Goal: Task Accomplishment & Management: Manage account settings

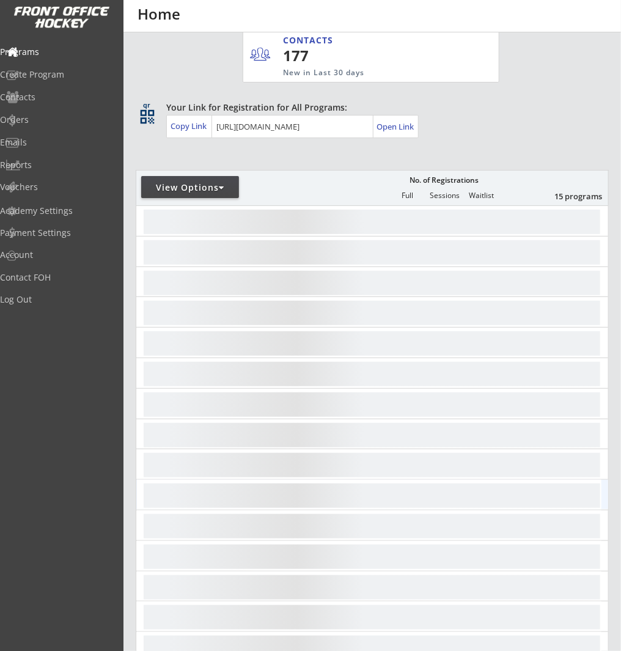
scroll to position [231, 0]
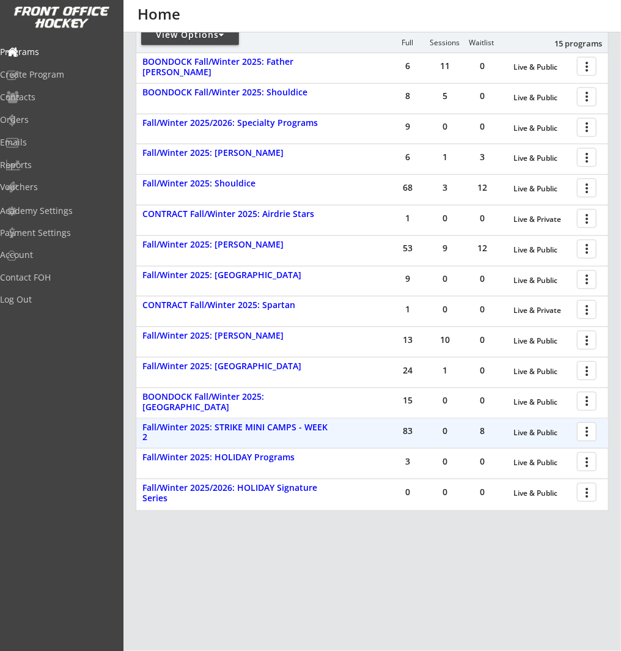
click at [579, 432] on div at bounding box center [588, 430] width 21 height 21
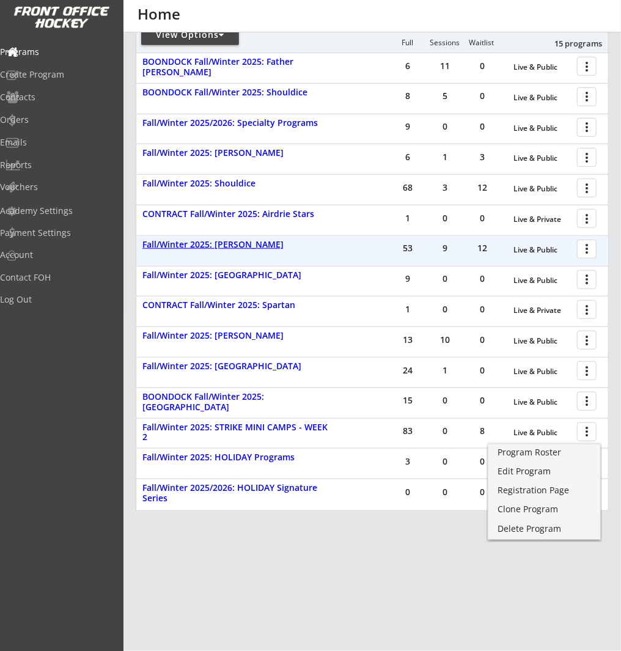
click at [222, 245] on div "Fall/Winter 2025: [PERSON_NAME]" at bounding box center [237, 245] width 191 height 10
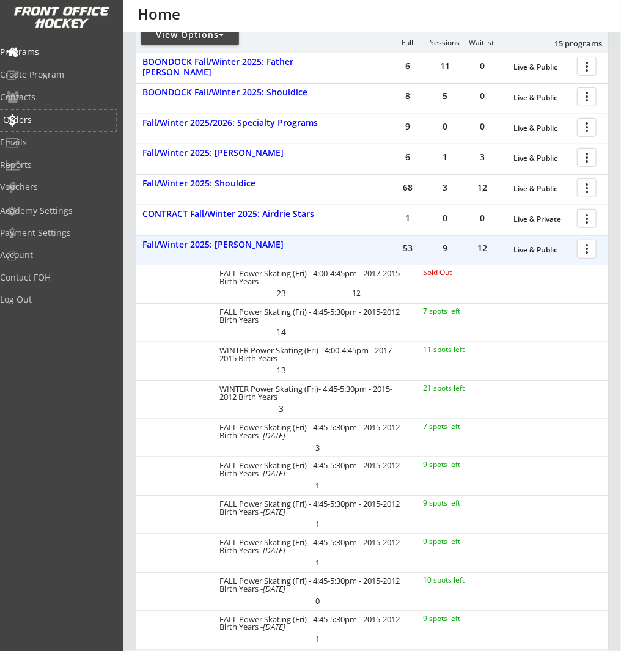
click at [48, 116] on div "Orders" at bounding box center [58, 120] width 110 height 9
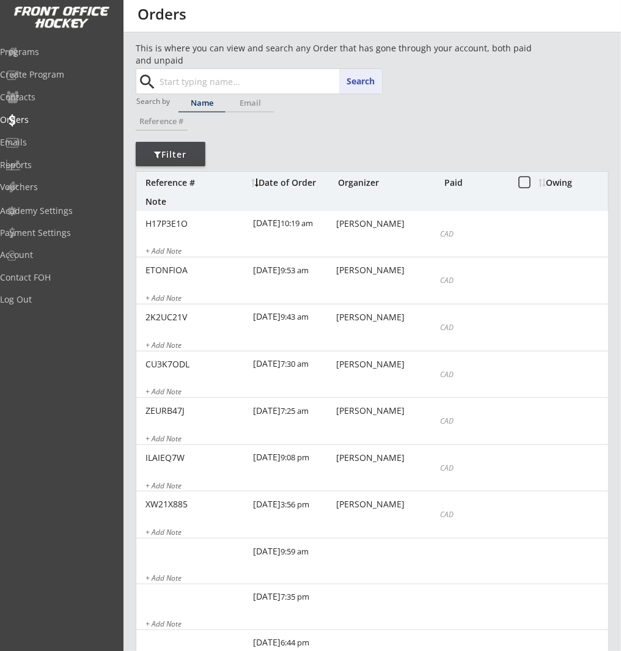
click at [288, 86] on input "text" at bounding box center [269, 81] width 225 height 24
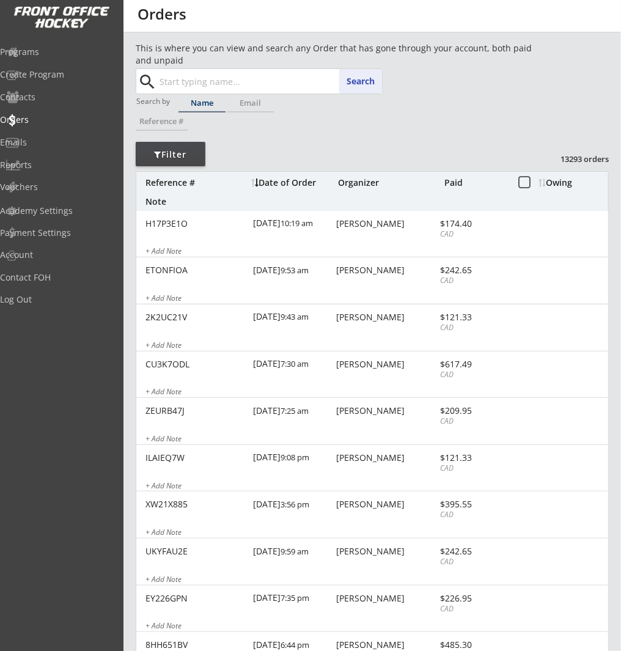
click at [277, 77] on input "text" at bounding box center [269, 81] width 225 height 24
type input "ryan"
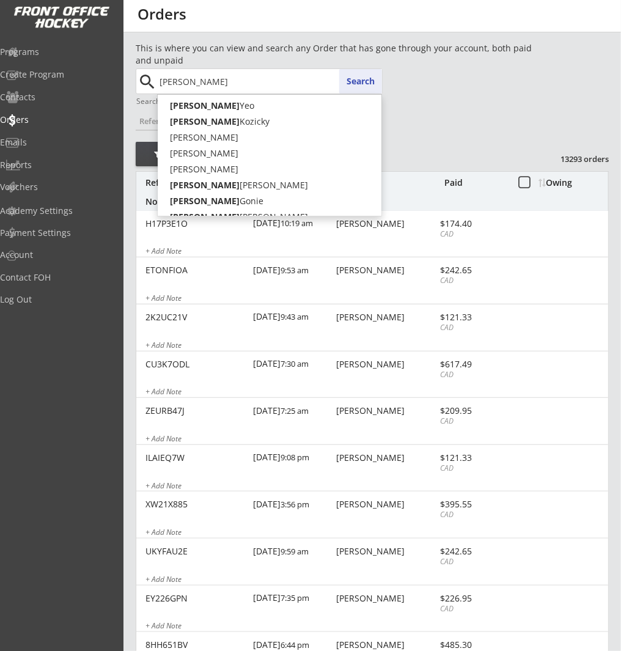
type input "ryan webb"
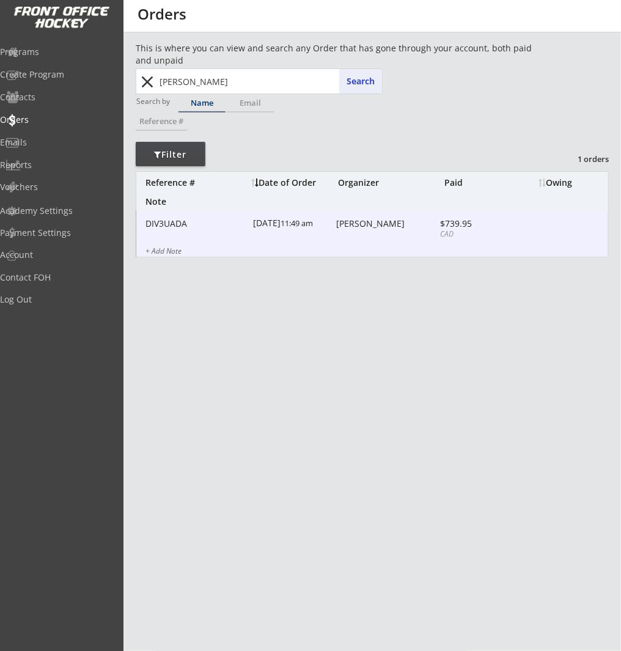
click at [402, 231] on div "DIV3UADA 9/13/25 11:49 am Ryan Webb $739.95 CAD + Add Note" at bounding box center [372, 234] width 472 height 47
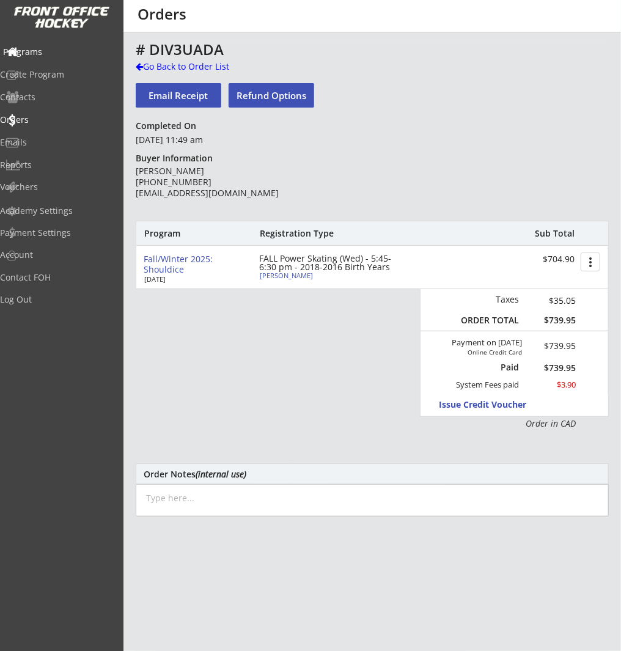
drag, startPoint x: 42, startPoint y: 47, endPoint x: 101, endPoint y: 65, distance: 62.1
click at [42, 48] on div "Programs" at bounding box center [58, 52] width 110 height 9
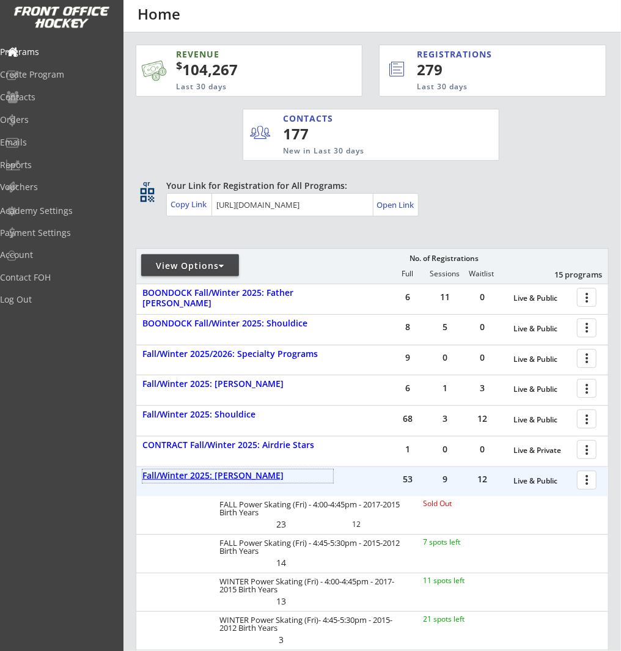
click at [251, 472] on div "Fall/Winter 2025: [PERSON_NAME]" at bounding box center [237, 476] width 191 height 10
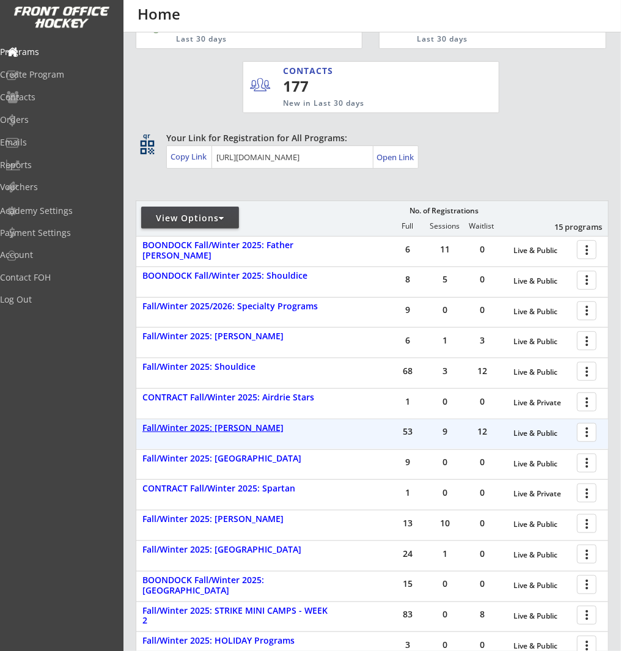
scroll to position [67, 0]
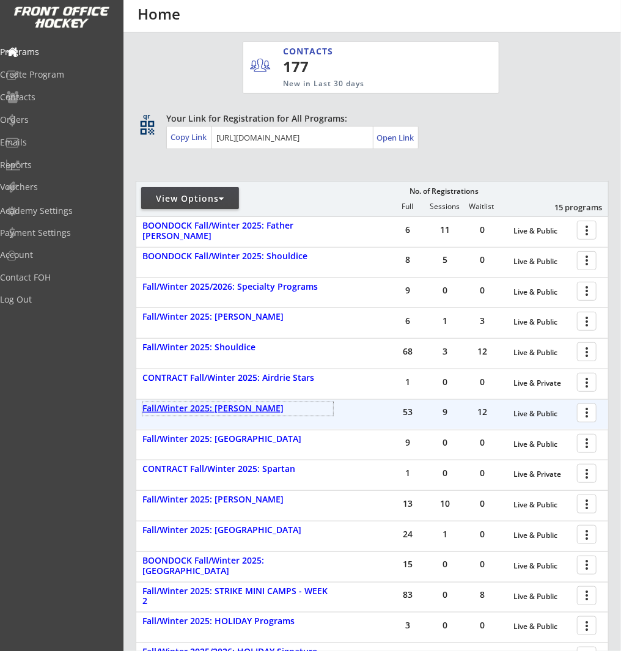
drag, startPoint x: 244, startPoint y: 412, endPoint x: 288, endPoint y: 412, distance: 44.6
click at [244, 412] on div "Fall/Winter 2025: [PERSON_NAME]" at bounding box center [237, 408] width 191 height 10
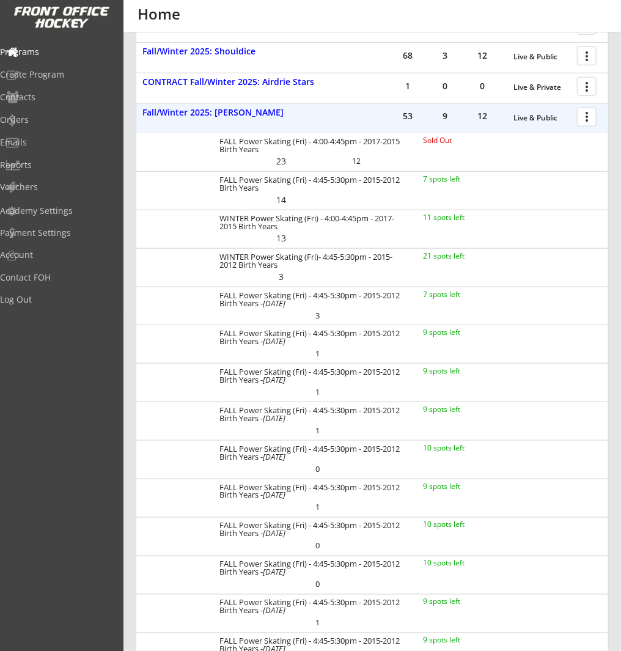
scroll to position [364, 0]
click at [68, 48] on div "Programs" at bounding box center [58, 52] width 110 height 9
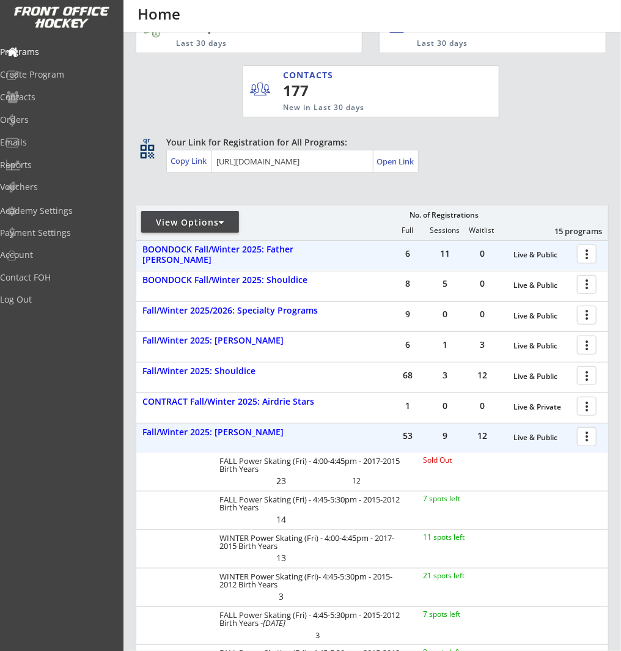
scroll to position [0, 0]
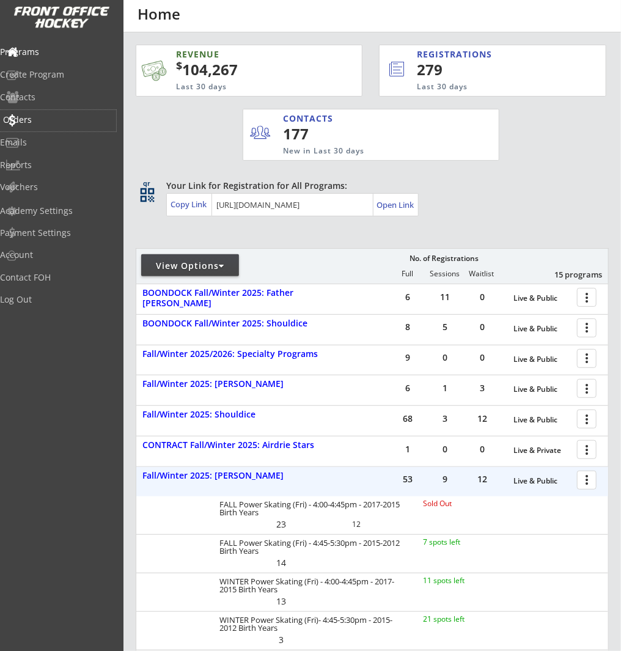
drag, startPoint x: 50, startPoint y: 119, endPoint x: 108, endPoint y: 117, distance: 58.7
click at [50, 119] on div "Orders" at bounding box center [58, 120] width 110 height 9
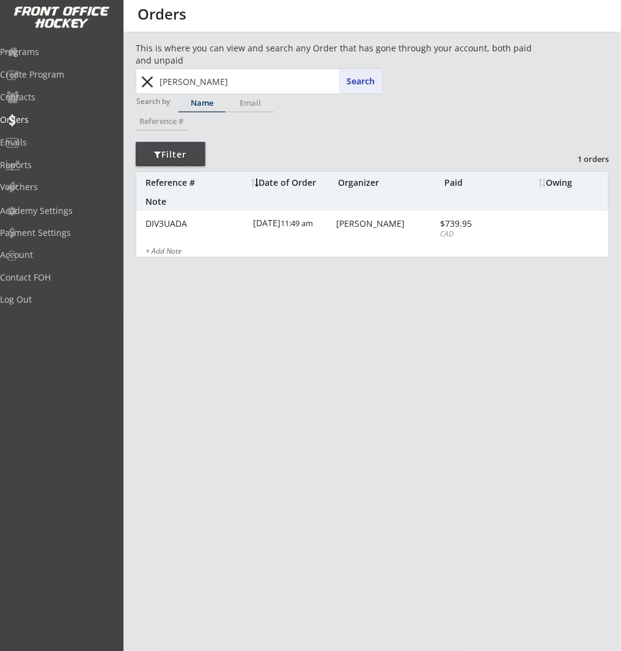
drag, startPoint x: 153, startPoint y: 80, endPoint x: 160, endPoint y: 81, distance: 6.1
click at [154, 81] on button "close" at bounding box center [148, 82] width 20 height 20
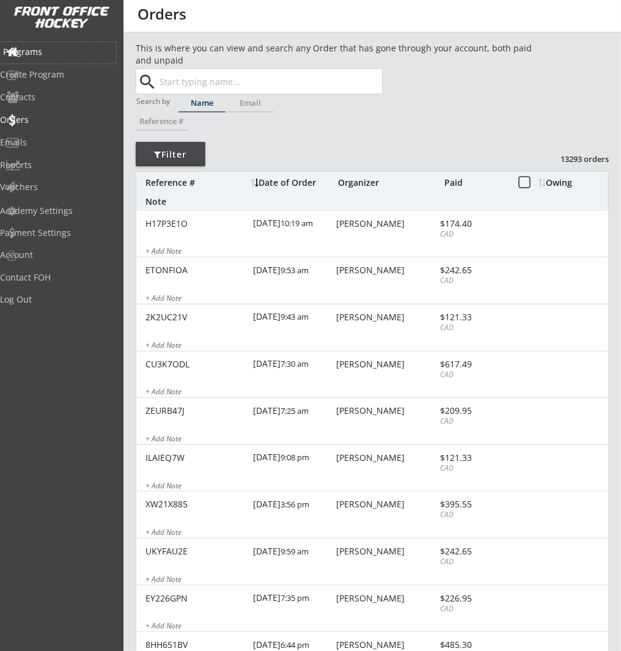
click at [52, 53] on div "Programs" at bounding box center [58, 52] width 110 height 9
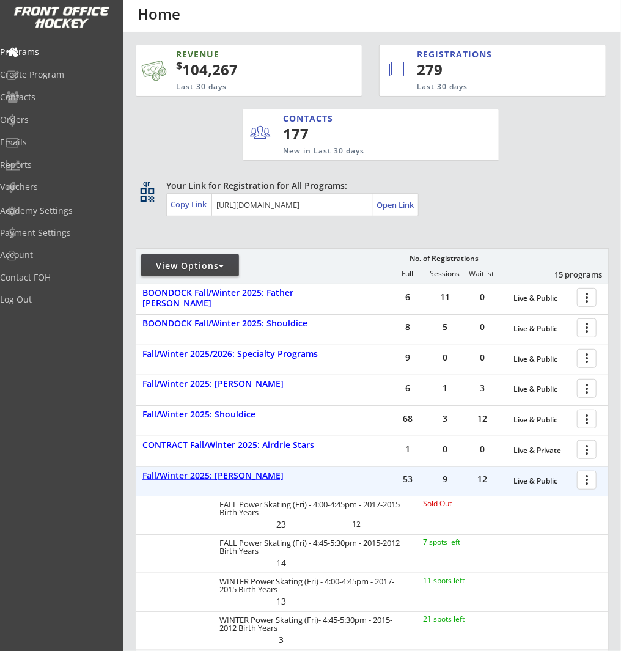
drag, startPoint x: 237, startPoint y: 478, endPoint x: 244, endPoint y: 479, distance: 6.8
click at [237, 478] on div "Fall/Winter 2025: [PERSON_NAME]" at bounding box center [237, 476] width 191 height 10
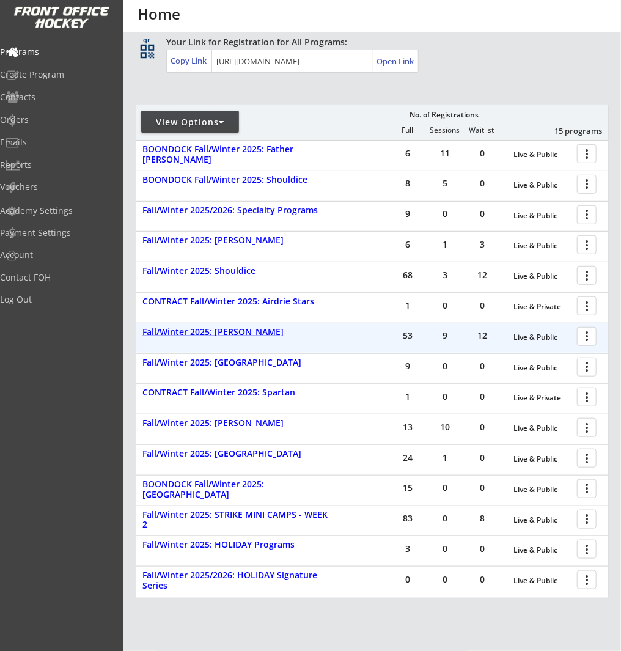
scroll to position [145, 0]
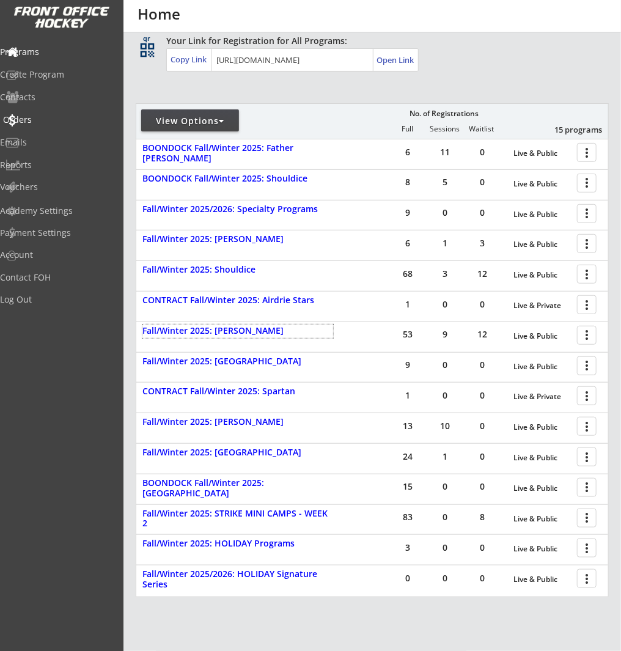
click at [56, 121] on div "Orders" at bounding box center [58, 120] width 110 height 9
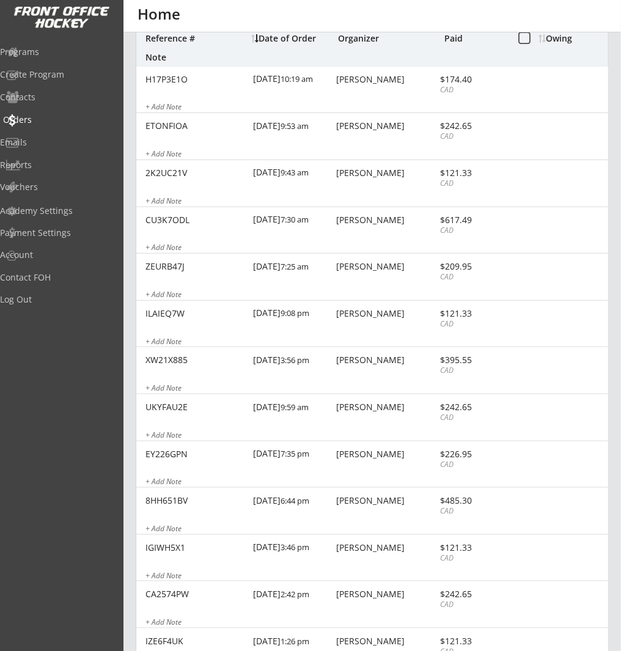
scroll to position [10, 0]
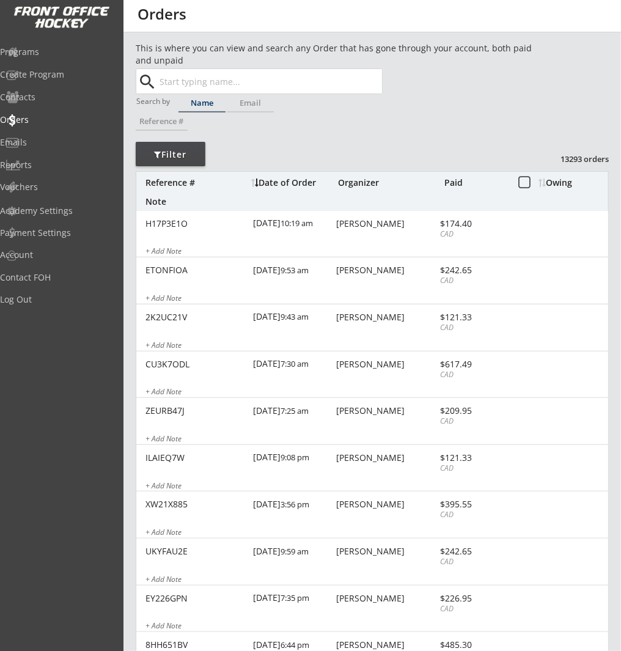
click at [237, 79] on input "text" at bounding box center [269, 81] width 225 height 24
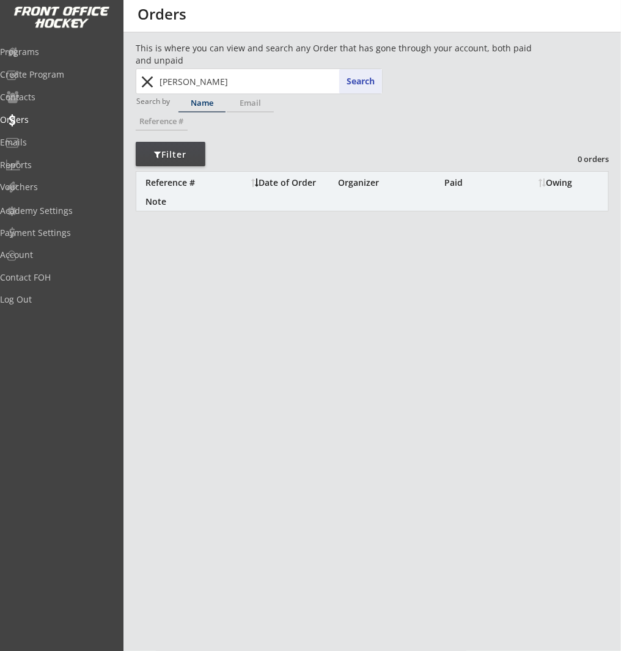
drag, startPoint x: 233, startPoint y: 81, endPoint x: 166, endPoint y: 83, distance: 67.8
click at [166, 82] on input "anne rankin" at bounding box center [269, 81] width 225 height 24
type input "an"
type input "andrea Alton"
type input "ann"
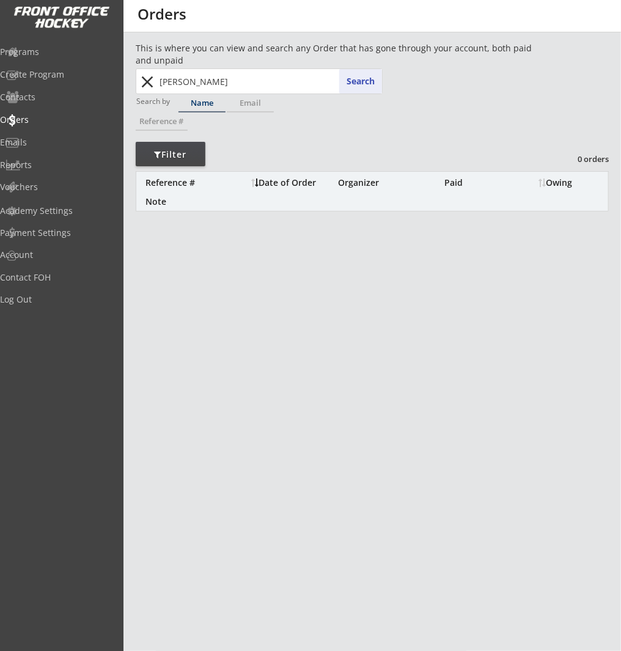
type input "anna-marie Leach"
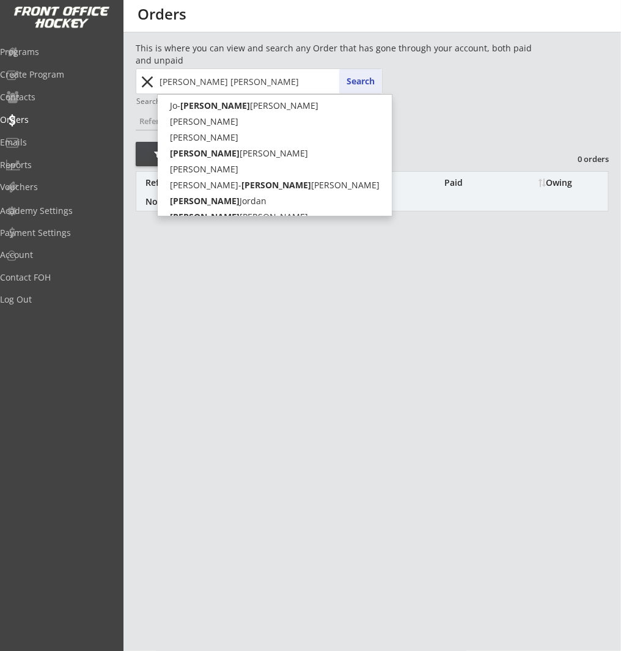
type input "anne jor"
type input "anne jordan"
type input "anne jorda"
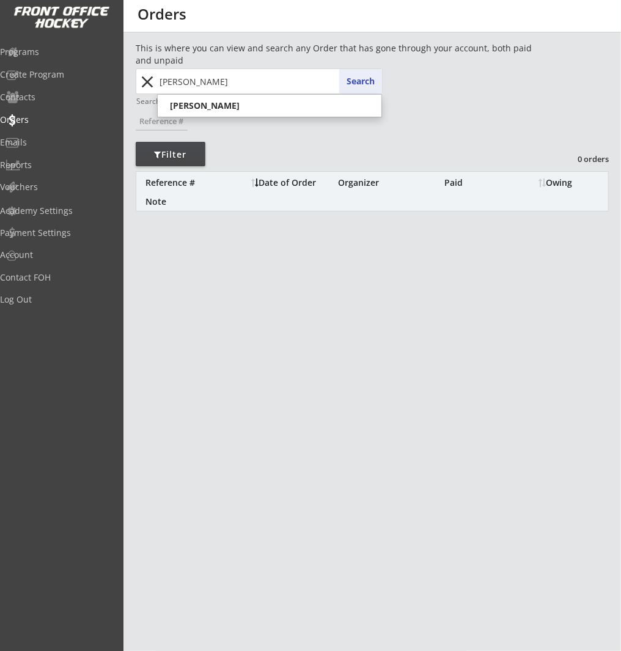
type input "anne jordan"
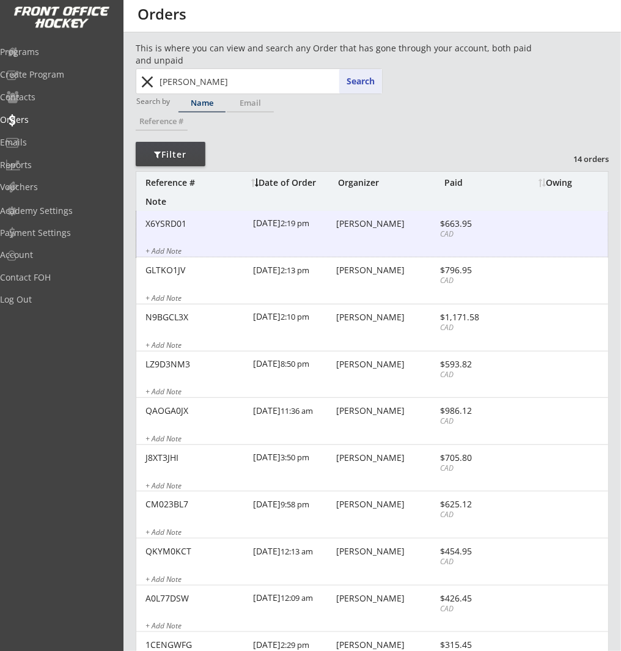
click at [337, 221] on div "Anne Jordan" at bounding box center [386, 223] width 100 height 9
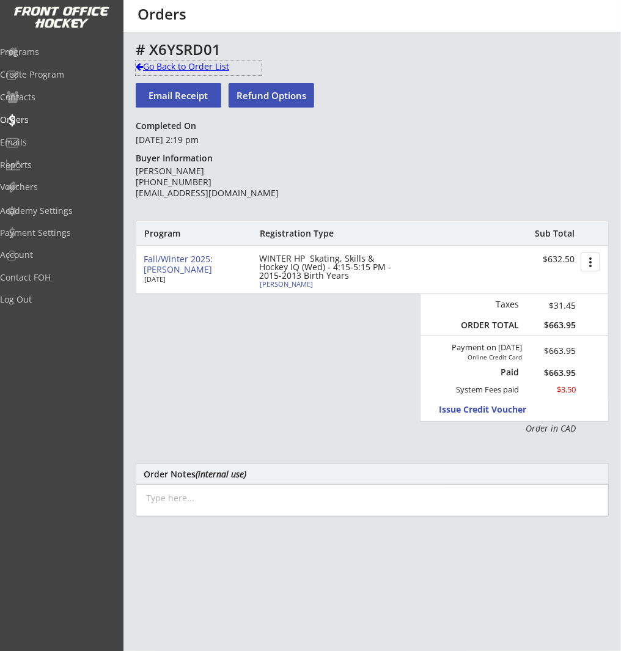
drag, startPoint x: 212, startPoint y: 70, endPoint x: 221, endPoint y: 95, distance: 26.5
click at [212, 70] on div "Go Back to Order List" at bounding box center [199, 67] width 126 height 12
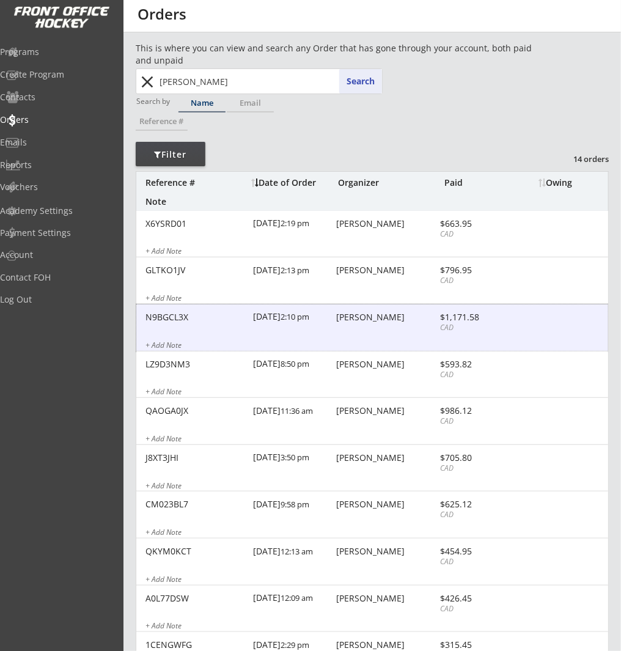
click at [359, 327] on div "N9BGCL3X 8/27/25 2:10 pm Anne Jordan $1,171.58 CAD + Add Note" at bounding box center [372, 327] width 472 height 47
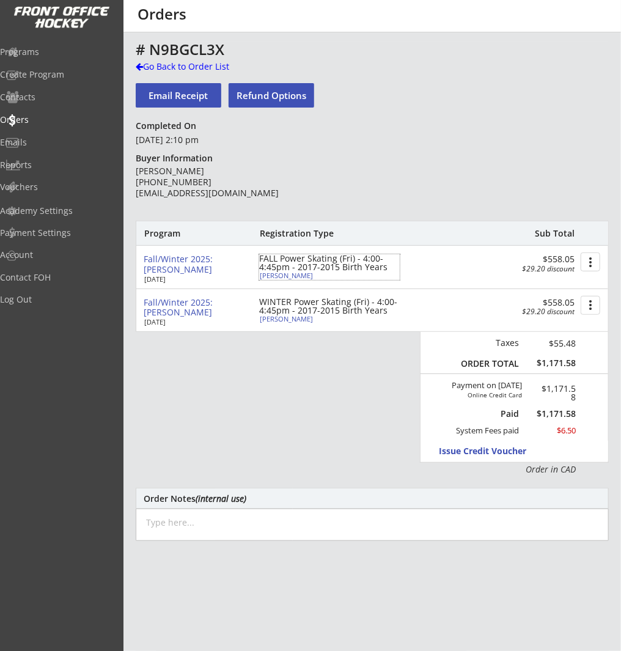
click at [260, 271] on div "FALL Power Skating (Fri) - 4:00-4:45pm - 2017-2015 Birth Years" at bounding box center [329, 262] width 141 height 17
select select ""Defense""
select select ""Youth L""
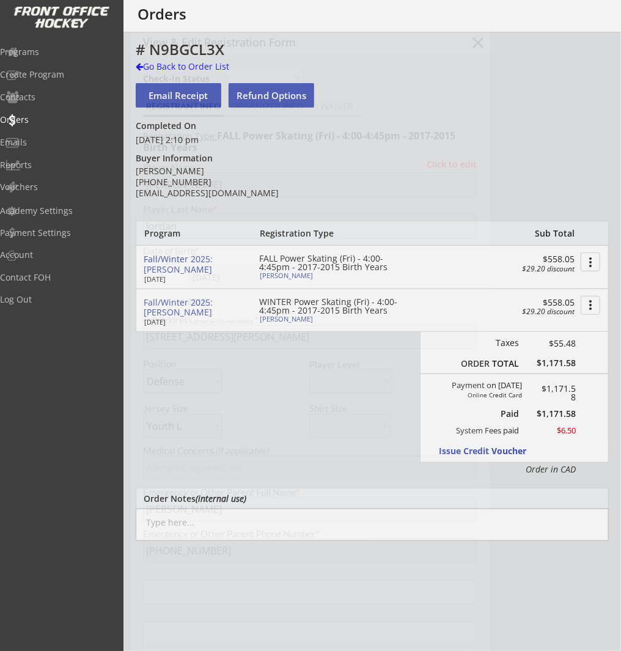
type input "[DEMOGRAPHIC_DATA]"
type input "Knights Hockey Club"
type input "U11"
type input "Not Applicable"
select select ""Knights Hockey Club""
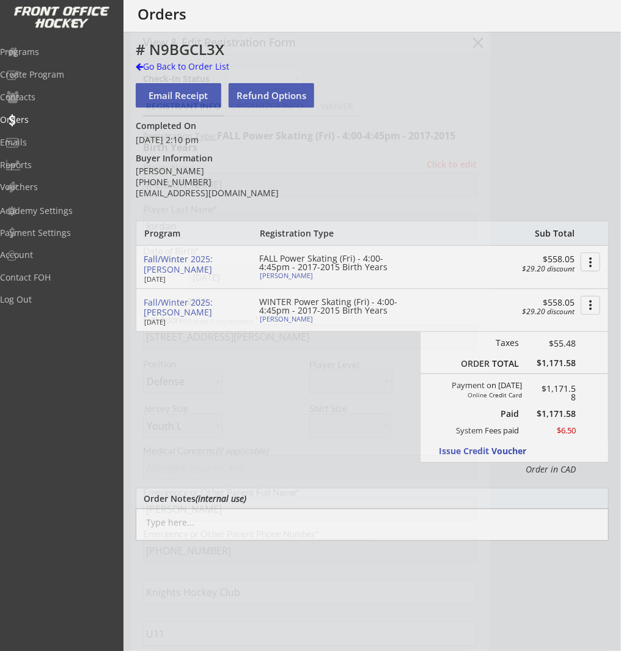
select select ""U11""
select select ""Not Applicable ""
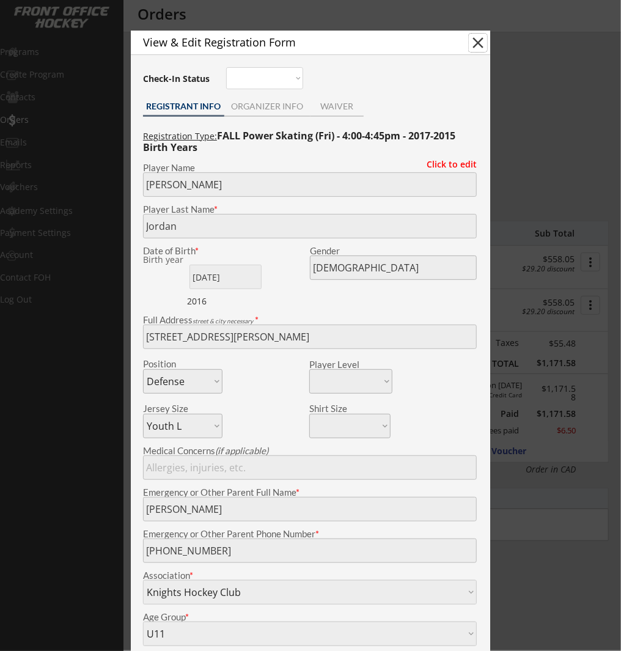
drag, startPoint x: 476, startPoint y: 40, endPoint x: 609, endPoint y: 78, distance: 137.9
click at [477, 40] on button "close" at bounding box center [478, 43] width 18 height 18
select select ""PLACEHOLDER_1427118222253""
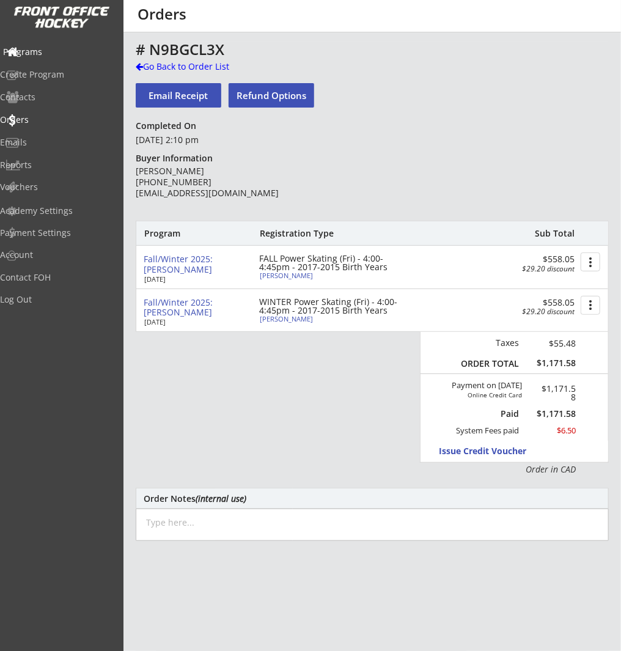
click at [68, 48] on div "Programs" at bounding box center [58, 52] width 110 height 9
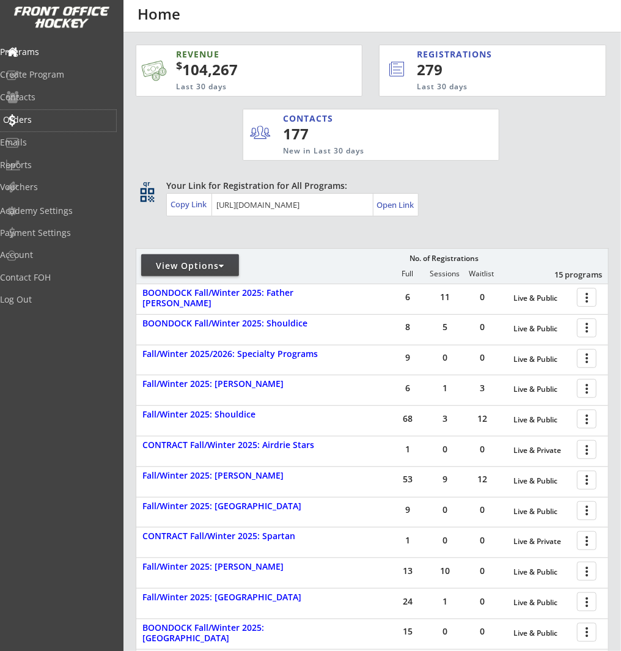
drag, startPoint x: 51, startPoint y: 122, endPoint x: 106, endPoint y: 116, distance: 55.9
click at [51, 122] on div "Orders" at bounding box center [58, 120] width 110 height 9
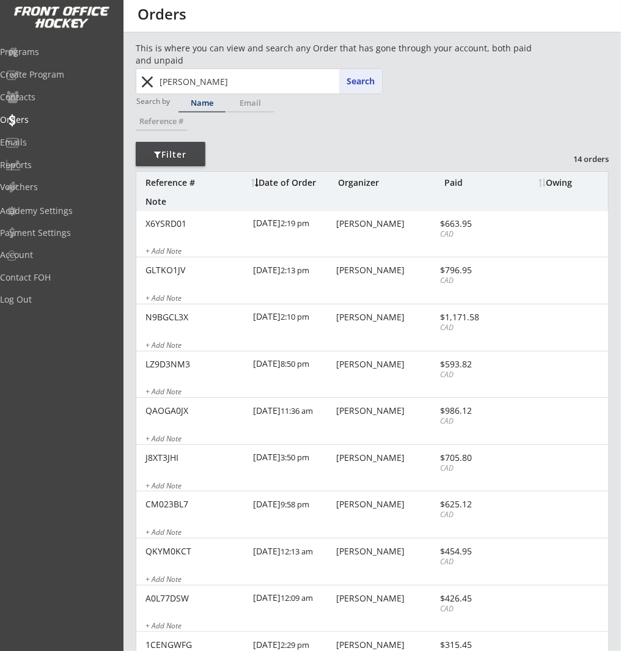
click at [204, 86] on input "anne jordan" at bounding box center [269, 81] width 225 height 24
drag, startPoint x: 149, startPoint y: 77, endPoint x: 189, endPoint y: 79, distance: 41.0
click at [149, 77] on button "close" at bounding box center [148, 82] width 20 height 20
click at [189, 79] on input "text" at bounding box center [269, 81] width 225 height 24
paste input "kellylerette@hotmail.com"
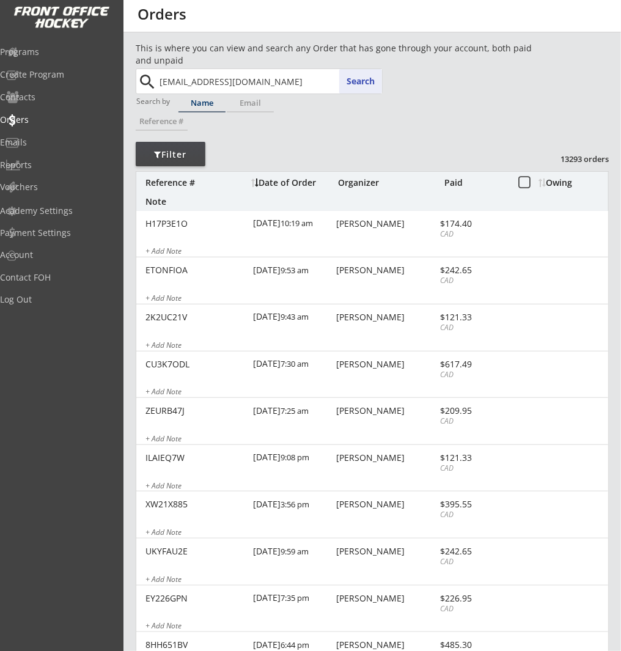
type input "kellylerette@hotmail.com"
click at [351, 79] on button "Search" at bounding box center [360, 81] width 43 height 24
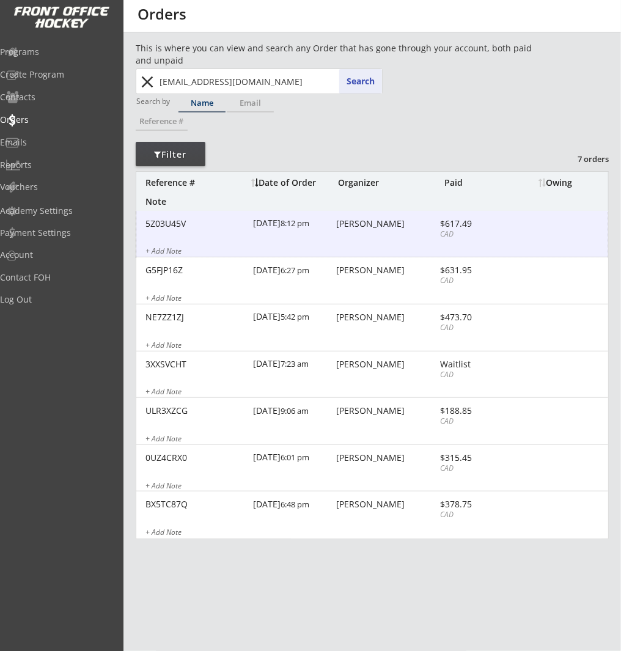
click at [401, 221] on div "Kelly Lerette" at bounding box center [386, 223] width 100 height 9
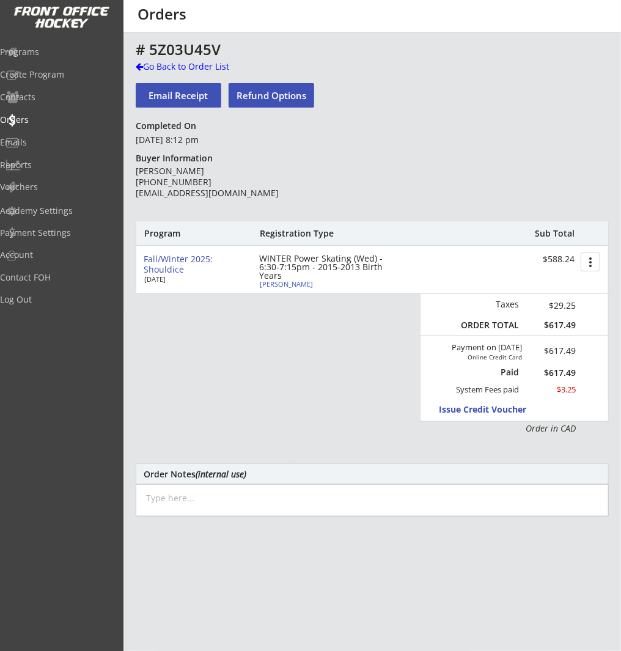
click at [189, 59] on div "# 5Z03U45V" at bounding box center [372, 51] width 473 height 18
click at [191, 67] on div "Go Back to Order List" at bounding box center [199, 67] width 126 height 12
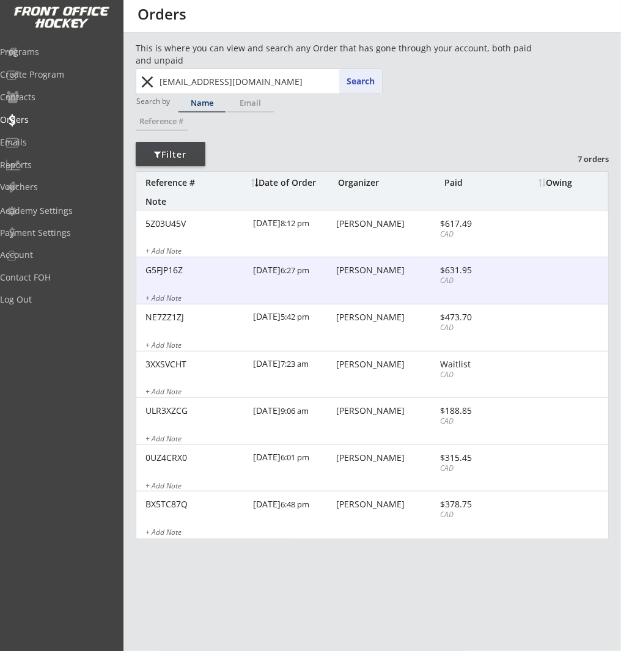
click at [420, 270] on div "Kelly Lerette" at bounding box center [386, 270] width 100 height 9
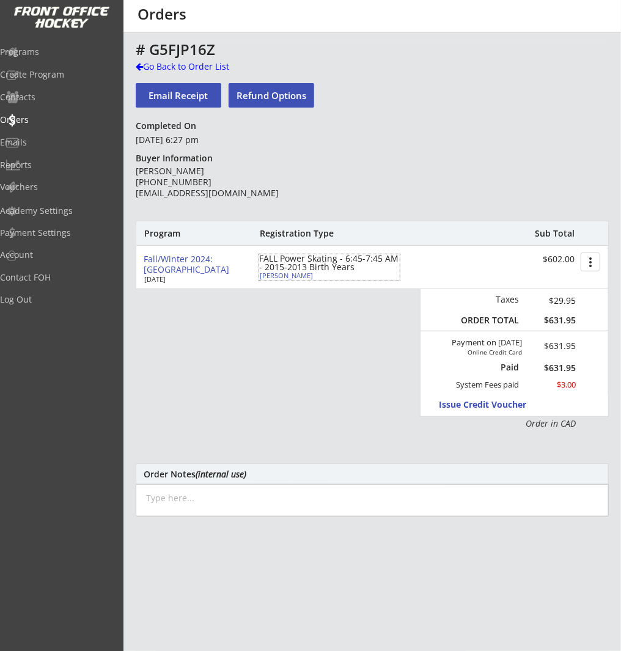
click at [283, 276] on div "Zoe Mckenzie" at bounding box center [328, 275] width 136 height 7
type input "Zoe"
type input "Mckenzie"
type input "08/26/2015"
type input "59 Cougar Ridge Mews SW, Calgary, AB T3H 5P3, Canada"
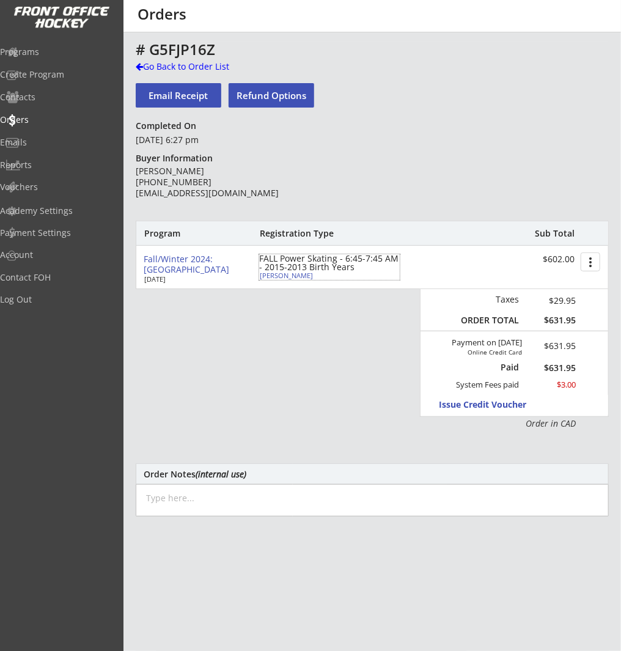
select select ""Defense""
type input "No"
type input "Will McKenzie"
type input "(403) 612-1793"
type input "Ringette"
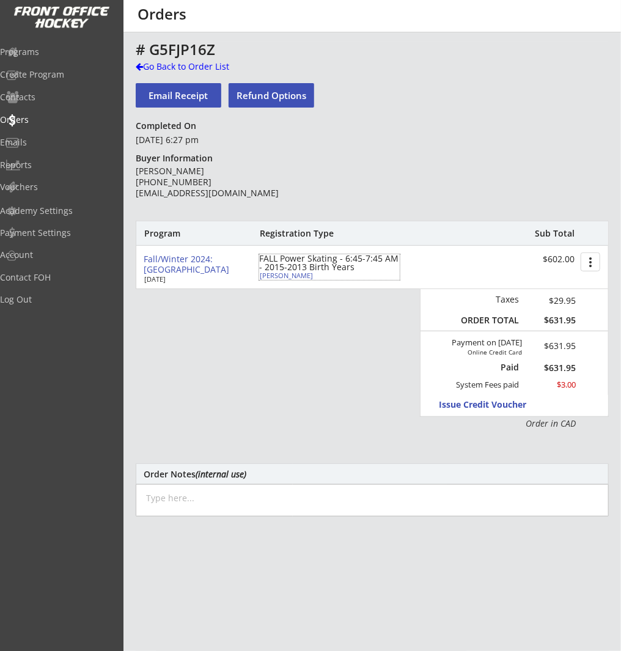
type input "Other"
select select ""YS""
select select ""Ringette""
select select ""Other""
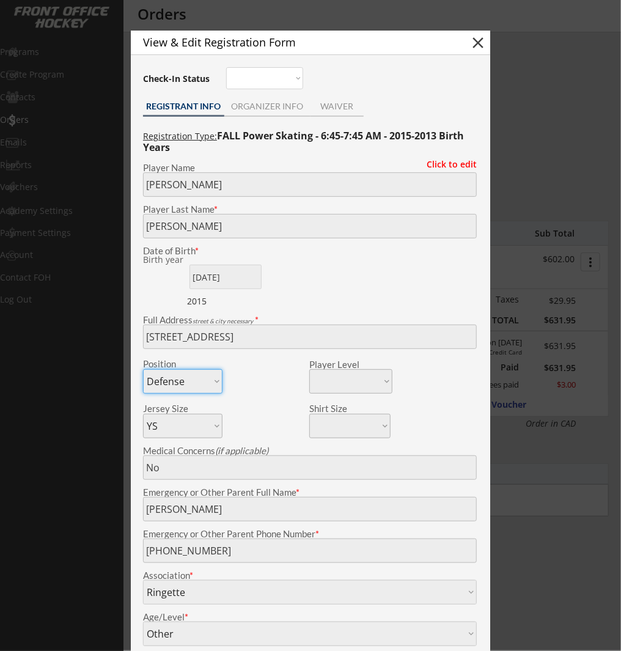
click at [479, 42] on button "close" at bounding box center [478, 43] width 18 height 18
select select ""PLACEHOLDER_1427118222253""
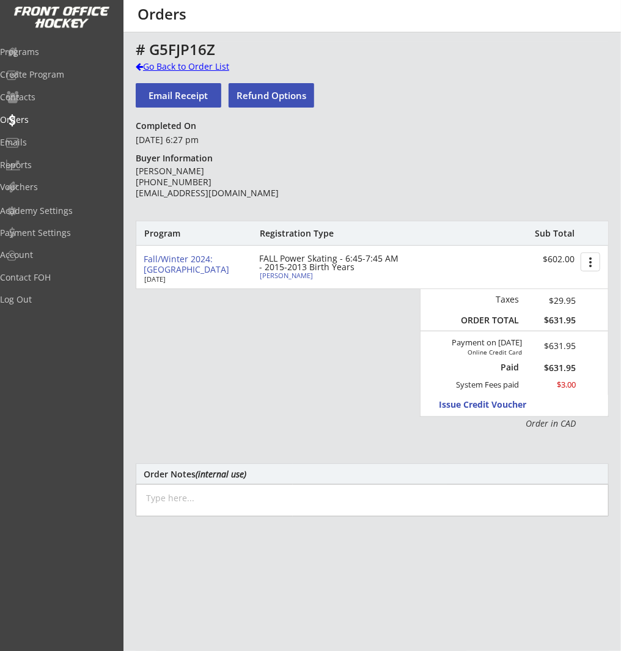
click at [158, 66] on div "Go Back to Order List" at bounding box center [199, 67] width 126 height 12
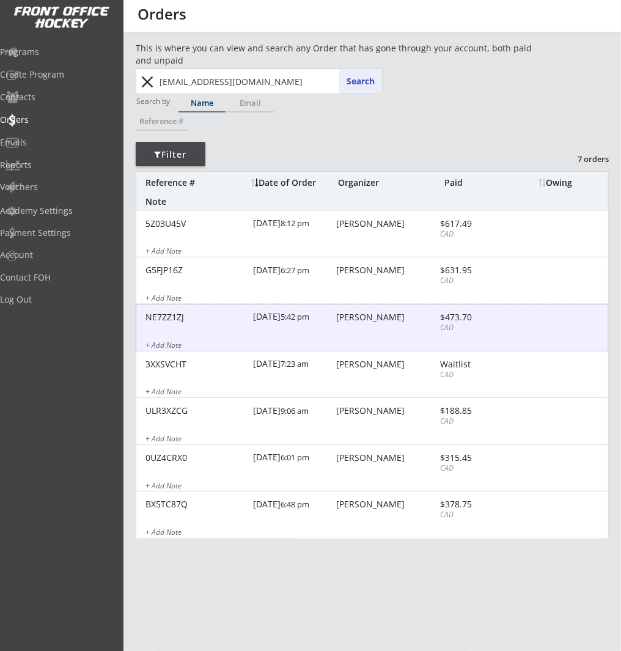
click at [352, 315] on div "Kelly Lerette" at bounding box center [386, 317] width 100 height 9
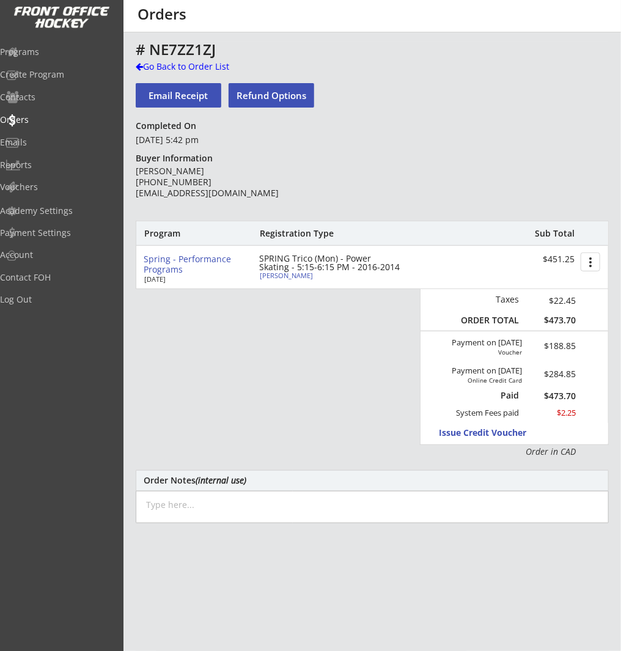
click at [182, 59] on div "# NE7ZZ1ZJ" at bounding box center [372, 51] width 473 height 18
click at [182, 67] on div "Go Back to Order List" at bounding box center [199, 67] width 126 height 12
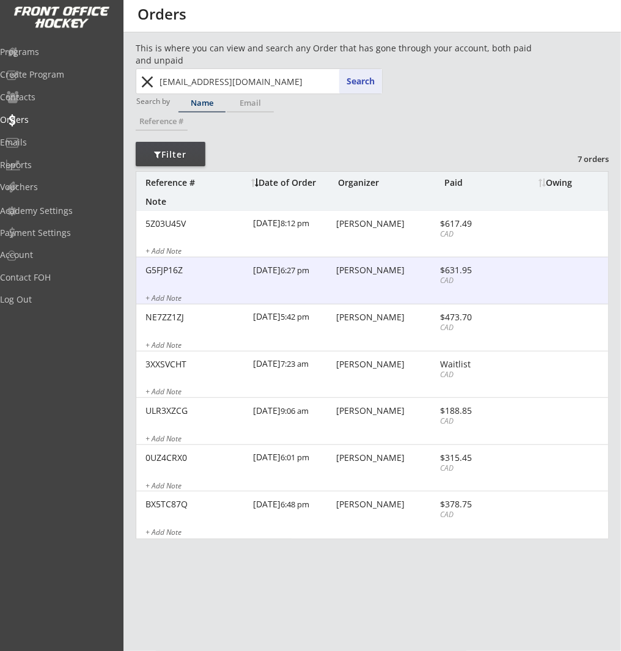
drag, startPoint x: 372, startPoint y: 274, endPoint x: 379, endPoint y: 274, distance: 6.7
click at [373, 274] on div "Kelly Lerette" at bounding box center [386, 270] width 100 height 9
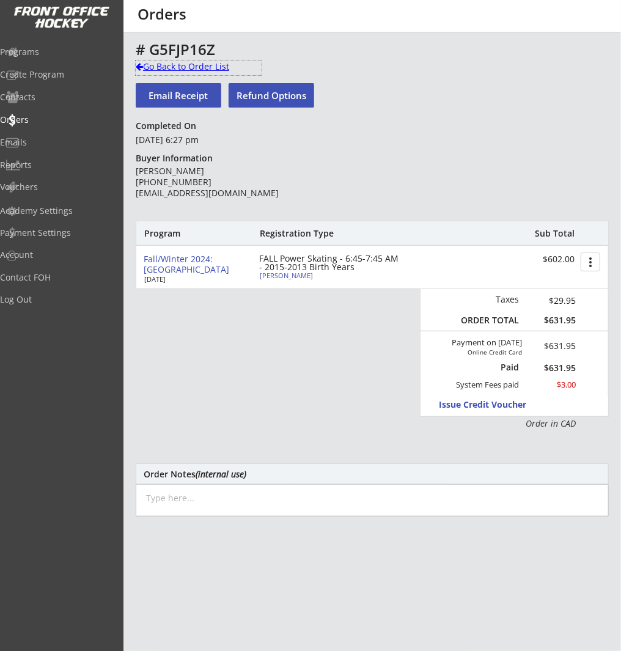
click at [197, 68] on div "Go Back to Order List" at bounding box center [199, 67] width 126 height 12
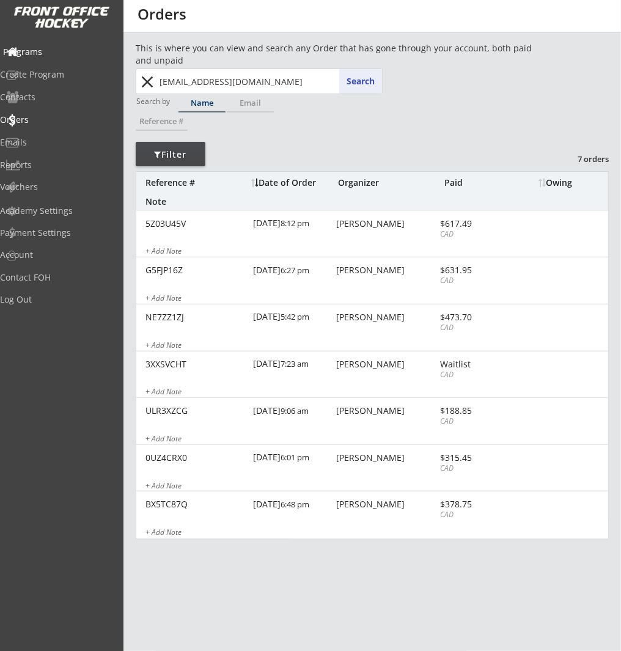
click at [79, 48] on div "Programs" at bounding box center [58, 52] width 110 height 9
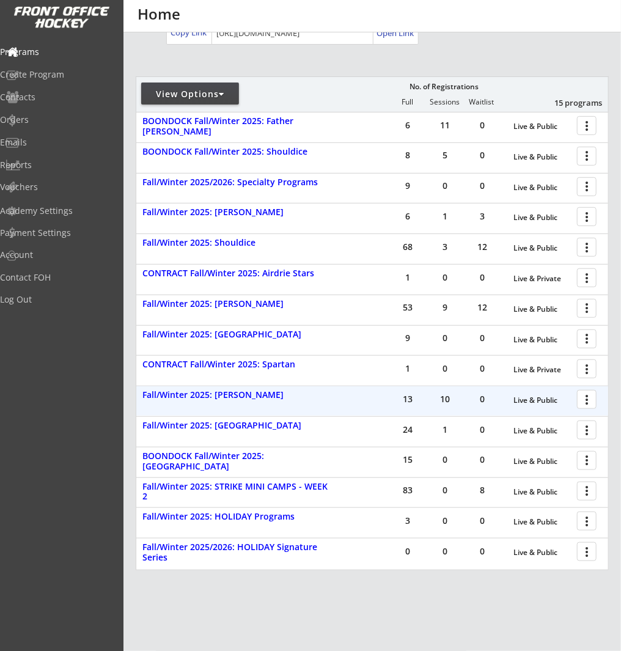
scroll to position [175, 0]
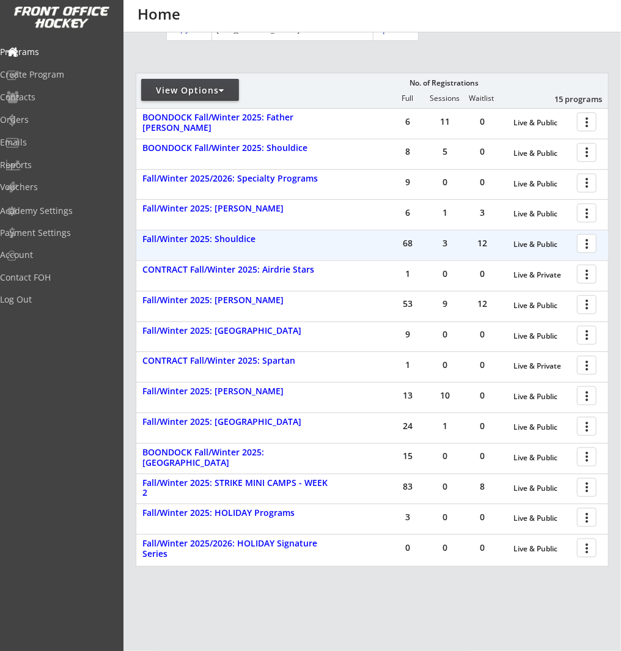
click at [579, 242] on div at bounding box center [588, 242] width 21 height 21
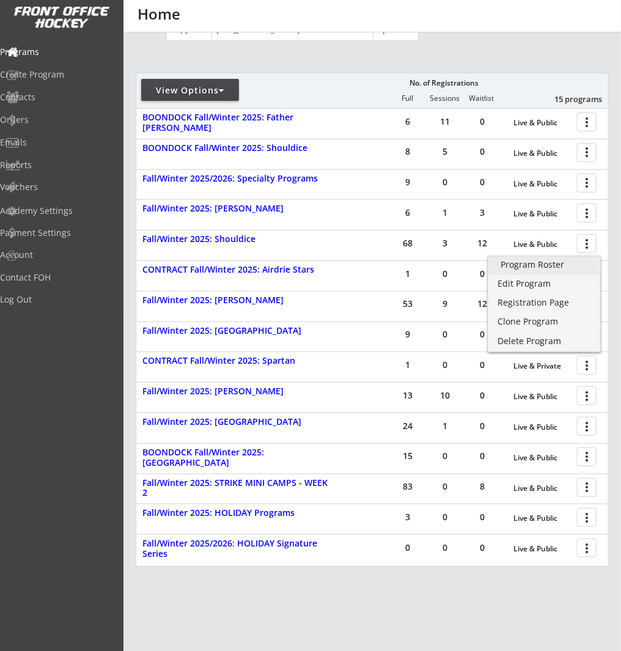
click at [571, 266] on div "Program Roster" at bounding box center [544, 264] width 87 height 9
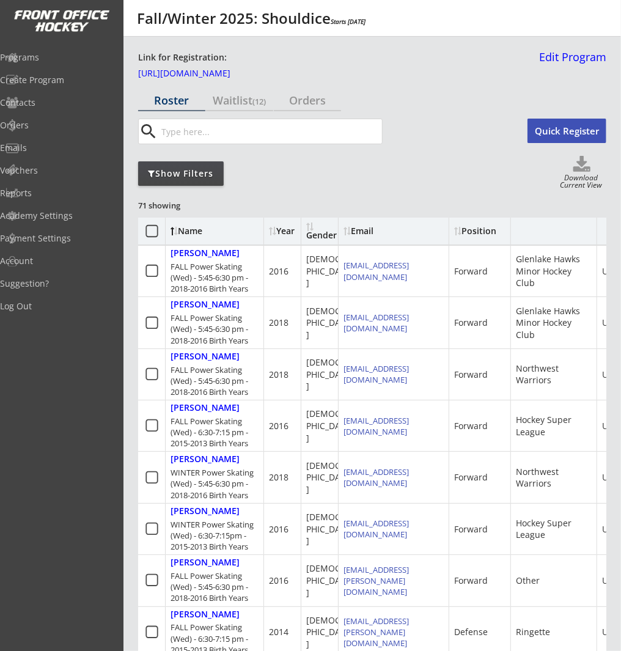
click at [202, 173] on div "Show Filters" at bounding box center [181, 173] width 86 height 12
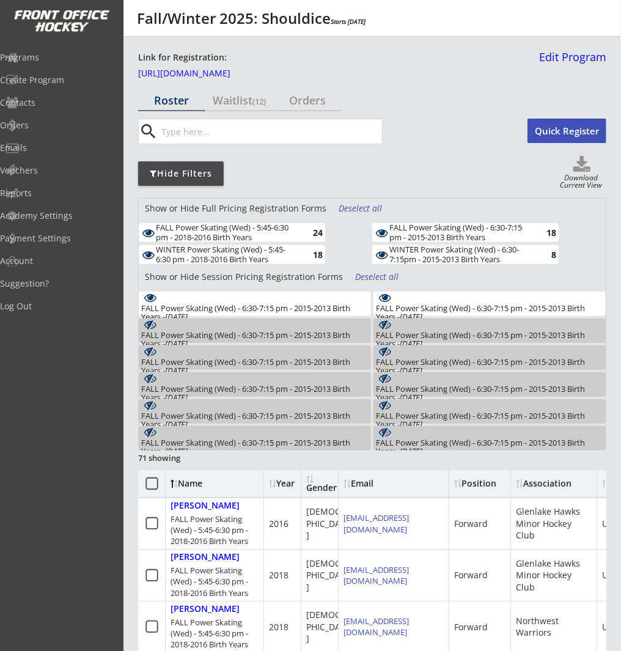
drag, startPoint x: 271, startPoint y: 299, endPoint x: 411, endPoint y: 300, distance: 140.0
click at [271, 299] on div "FALL Power Skating (Wed) - 6:30-7:15 pm - 2015-2013 Birth Years - Oct 1, 2025 2" at bounding box center [255, 304] width 232 height 24
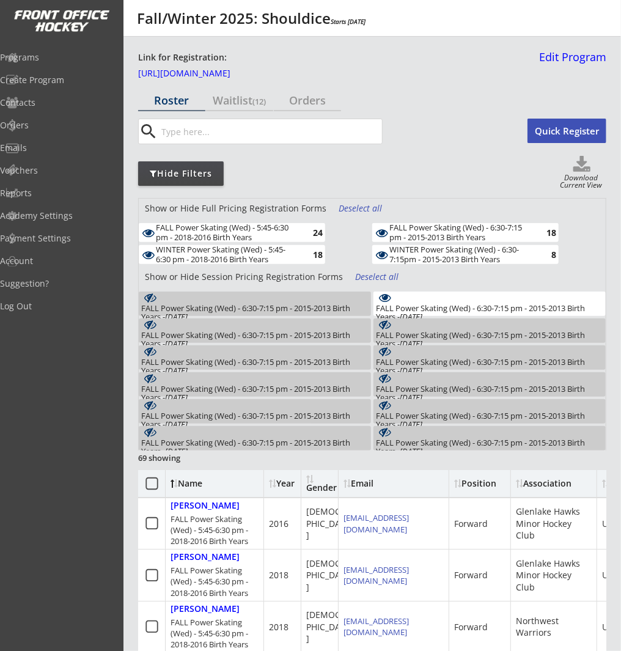
click at [453, 301] on div "FALL Power Skating (Wed) - 6:30-7:15 pm - 2015-2013 Birth Years - Oct 8, 2025 1" at bounding box center [489, 304] width 232 height 24
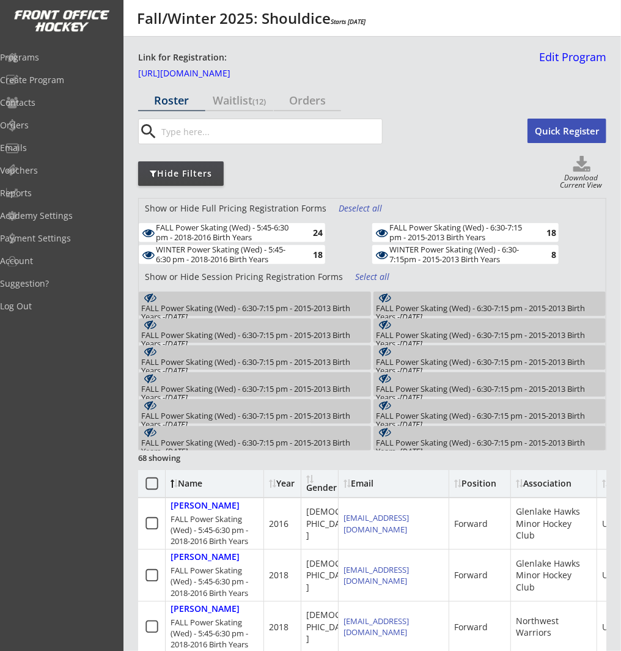
click at [435, 248] on div "WINTER Power Skating (Wed) - 6:30-7:15pm - 2015-2013 Birth Years" at bounding box center [460, 254] width 142 height 19
drag, startPoint x: 279, startPoint y: 252, endPoint x: 356, endPoint y: 244, distance: 77.4
click at [279, 252] on div "WINTER Power Skating (Wed) - 5:45-6:30 pm - 2018-2016 Birth Years" at bounding box center [227, 254] width 142 height 19
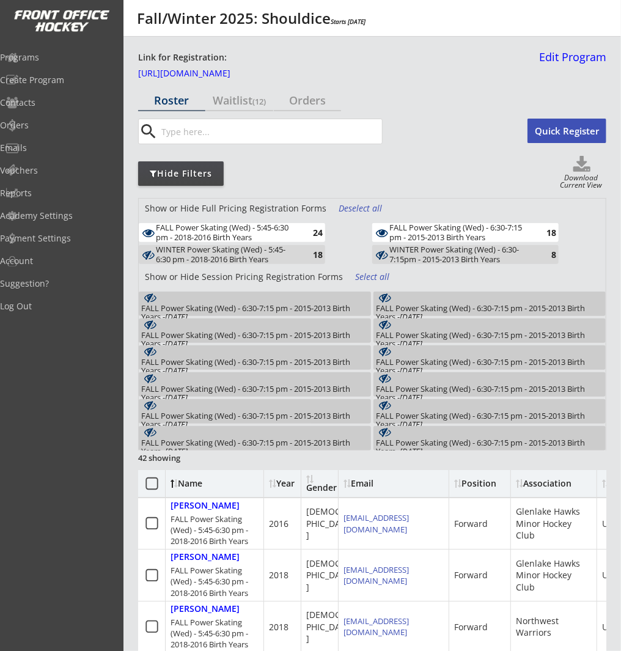
click at [442, 237] on div "FALL Power Skating (Wed) - 6:30-7:15 pm - 2015-2013 Birth Years" at bounding box center [460, 232] width 142 height 19
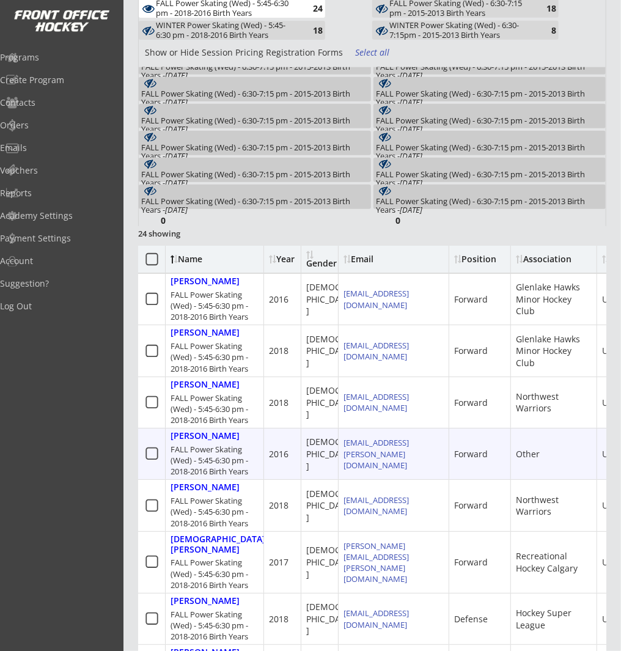
scroll to position [214, 0]
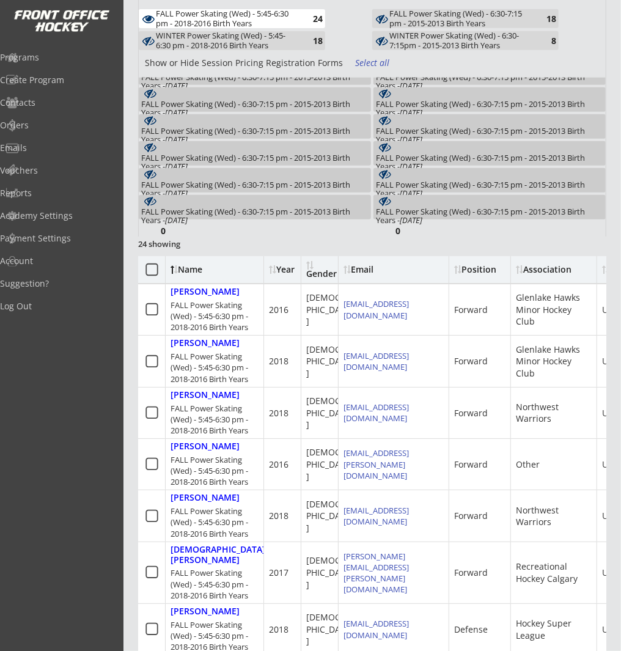
click at [283, 15] on div "FALL Power Skating (Wed) - 5:45-6:30 pm - 2018-2016 Birth Years" at bounding box center [227, 18] width 142 height 19
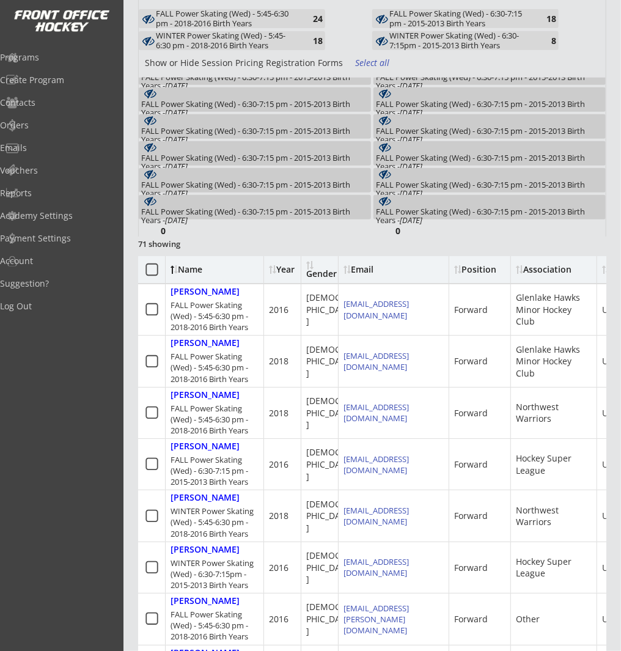
click at [445, 13] on div "FALL Power Skating (Wed) - 6:30-7:15 pm - 2015-2013 Birth Years" at bounding box center [460, 18] width 142 height 19
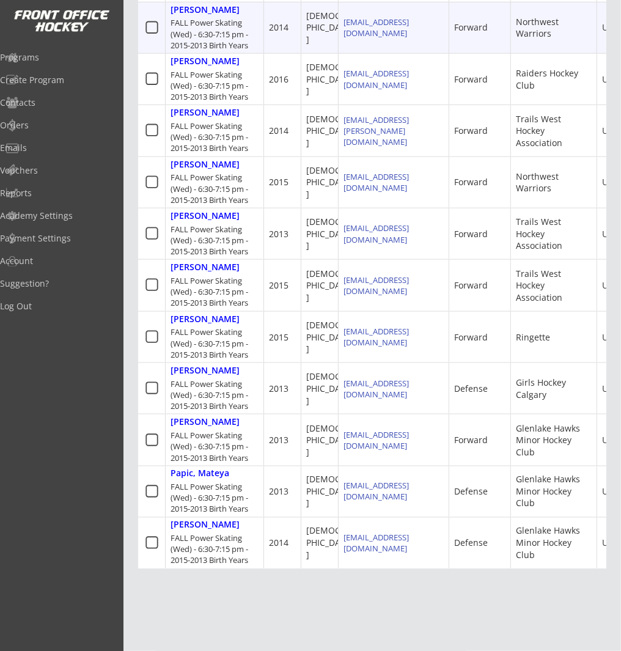
scroll to position [862, 0]
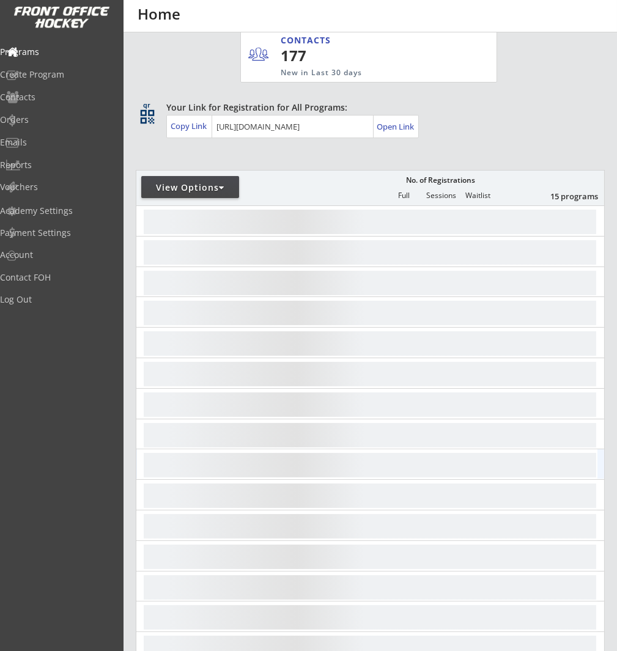
scroll to position [180, 0]
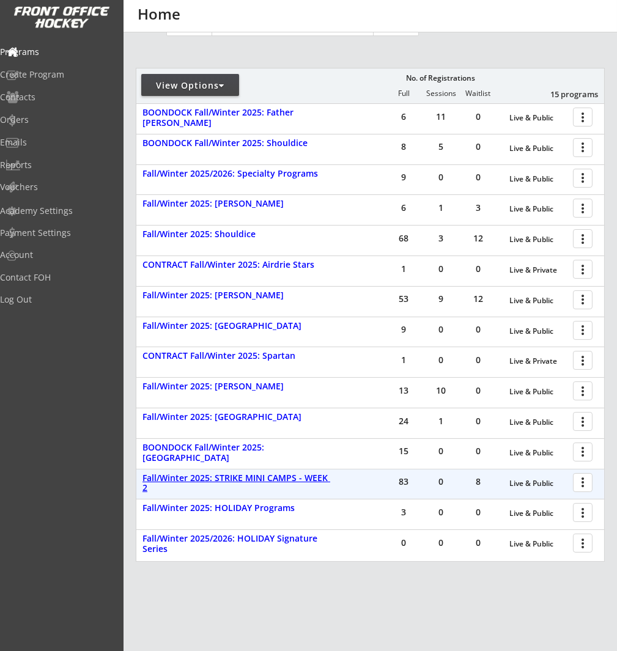
drag, startPoint x: 300, startPoint y: 479, endPoint x: 354, endPoint y: 481, distance: 53.8
click at [300, 479] on div "Fall/Winter 2025: STRIKE MINI CAMPS - WEEK 2" at bounding box center [237, 483] width 191 height 21
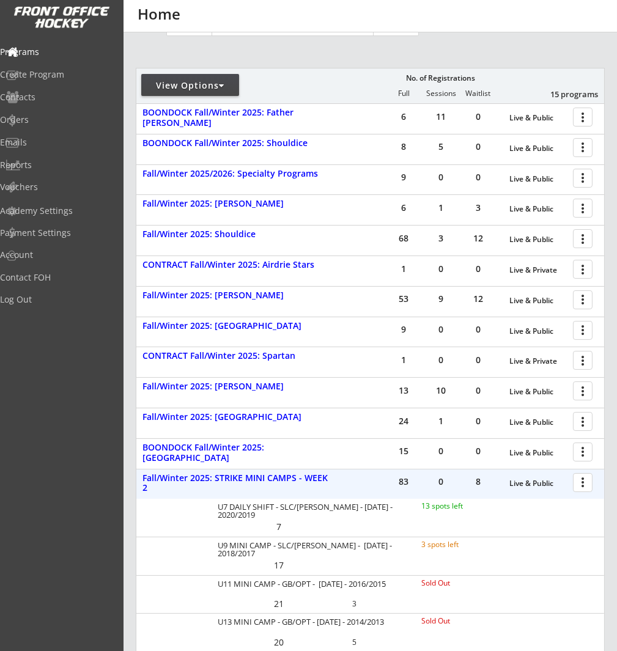
click at [591, 484] on div at bounding box center [584, 481] width 21 height 21
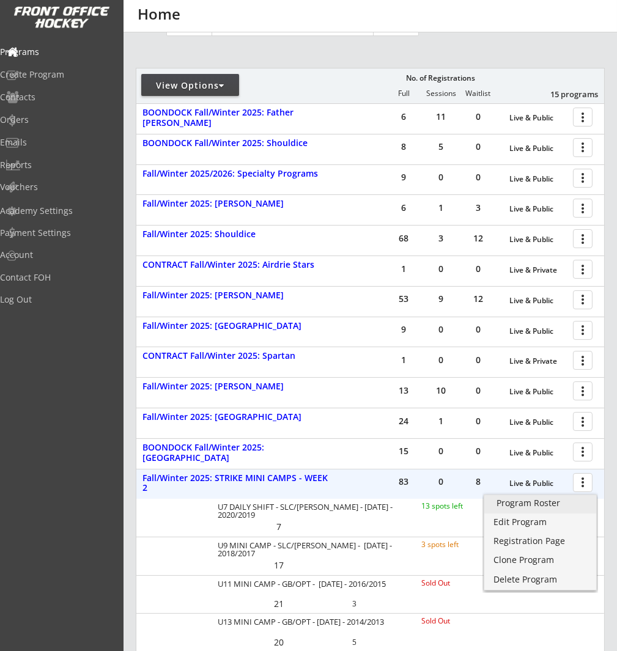
click at [568, 497] on link "Program Roster" at bounding box center [540, 504] width 112 height 18
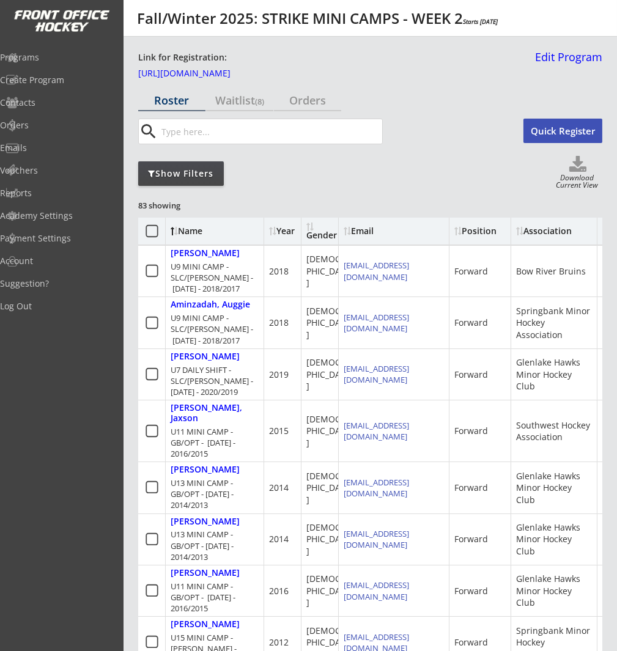
click at [246, 122] on input "input" at bounding box center [270, 131] width 223 height 24
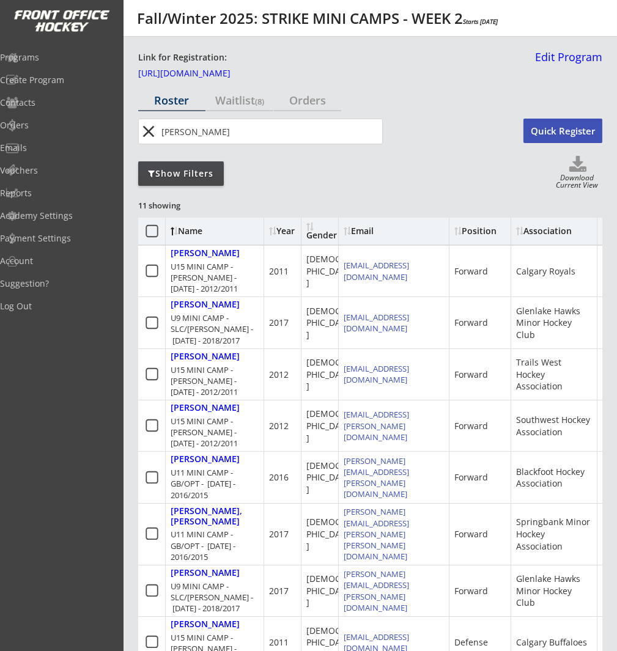
type input "mills"
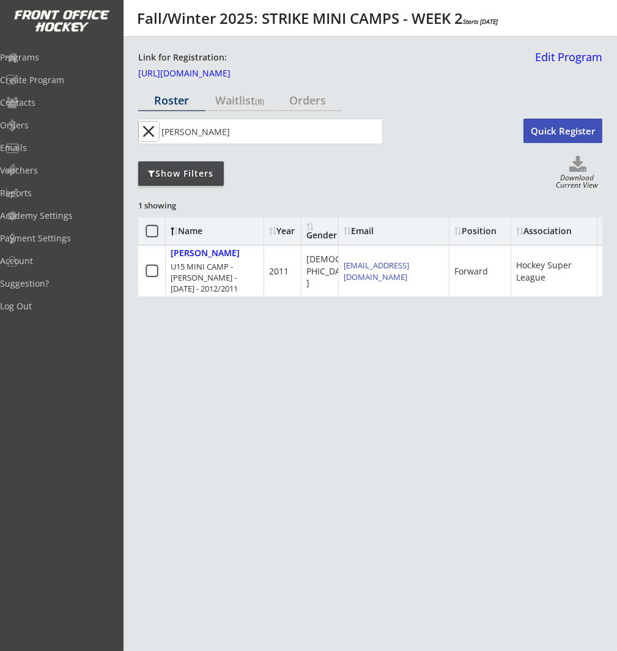
click at [150, 133] on button "close" at bounding box center [149, 132] width 20 height 20
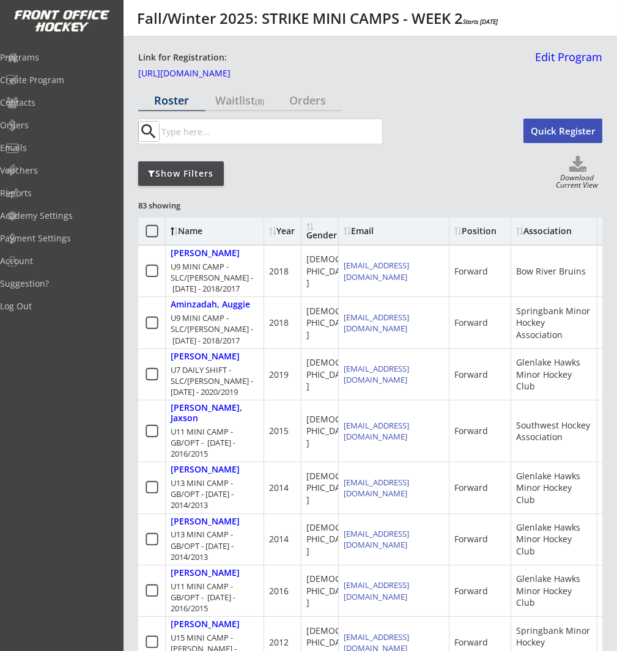
click at [235, 131] on input "input" at bounding box center [270, 131] width 223 height 24
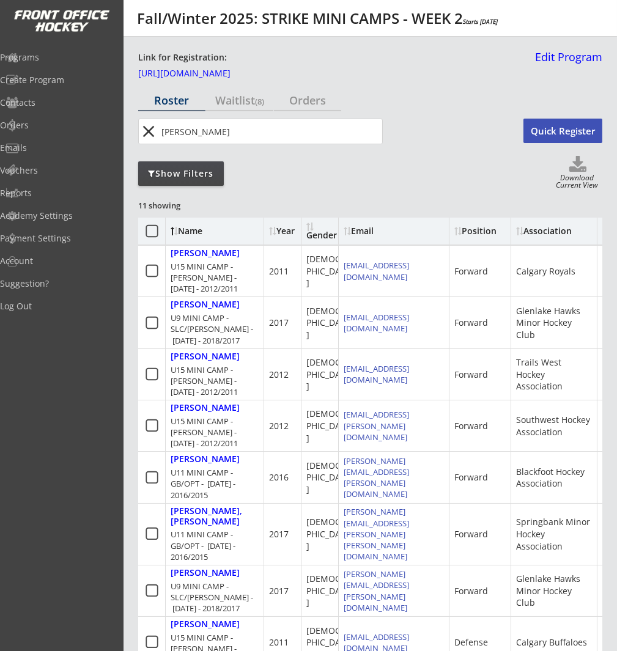
type input "mills"
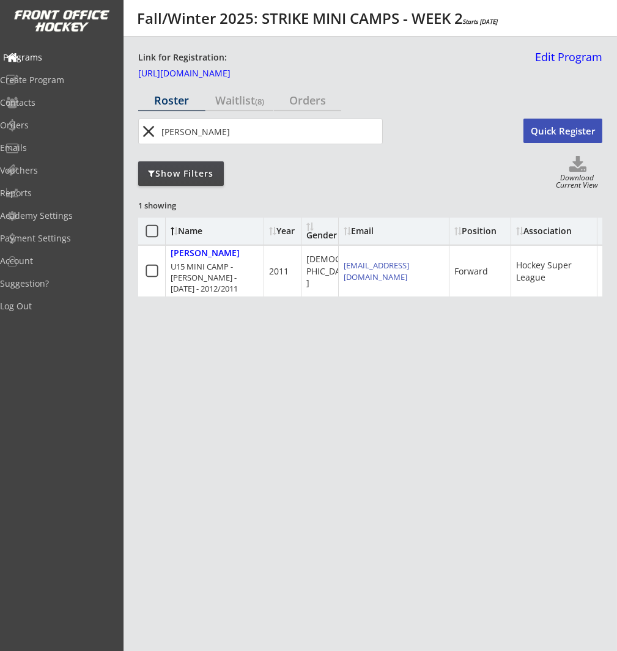
click at [50, 54] on div "Programs" at bounding box center [58, 57] width 110 height 9
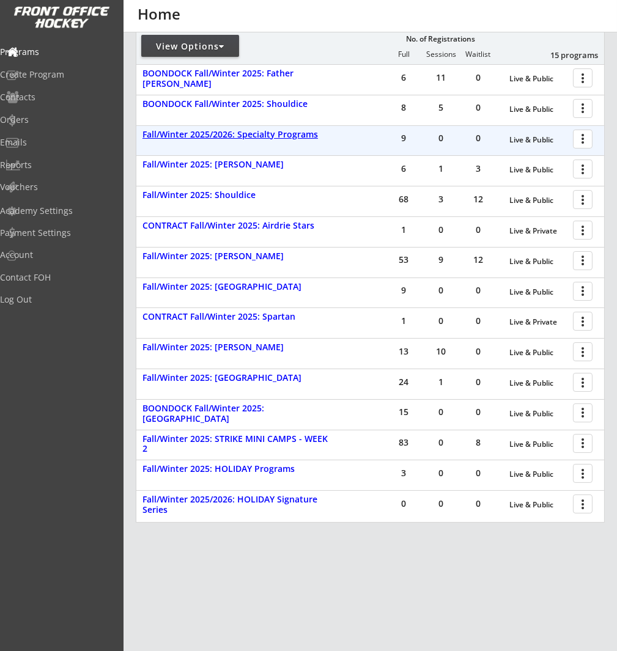
scroll to position [231, 0]
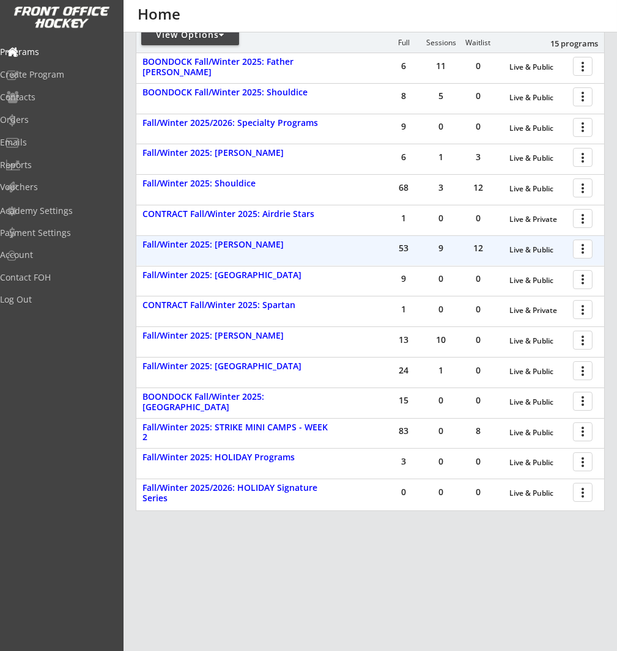
click at [581, 249] on div at bounding box center [584, 248] width 21 height 21
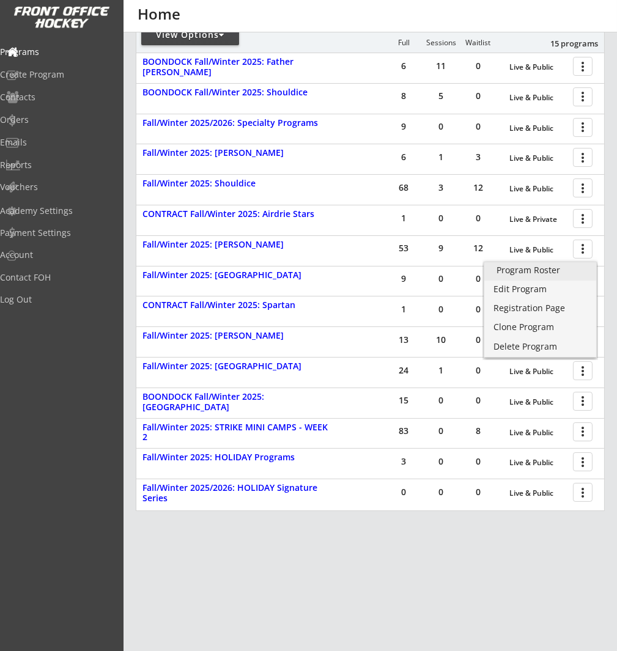
click at [562, 269] on div "Program Roster" at bounding box center [539, 270] width 87 height 9
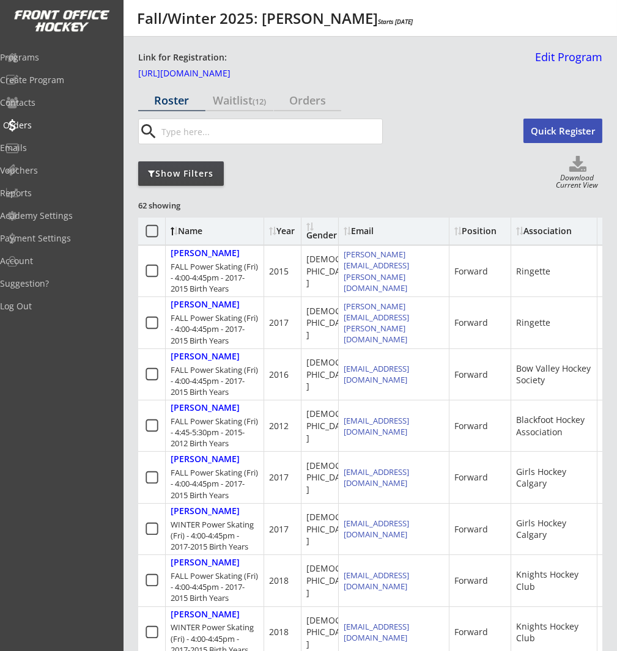
click at [54, 123] on div "Orders" at bounding box center [58, 125] width 110 height 9
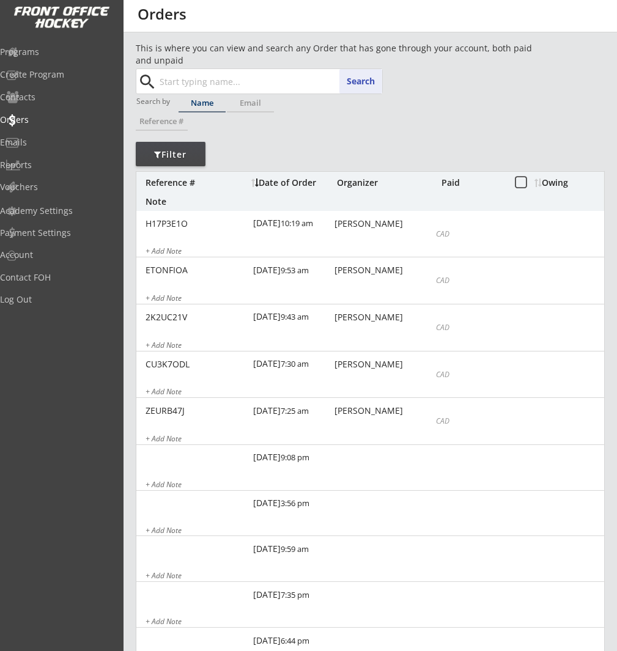
click at [223, 91] on input "text" at bounding box center [269, 81] width 225 height 24
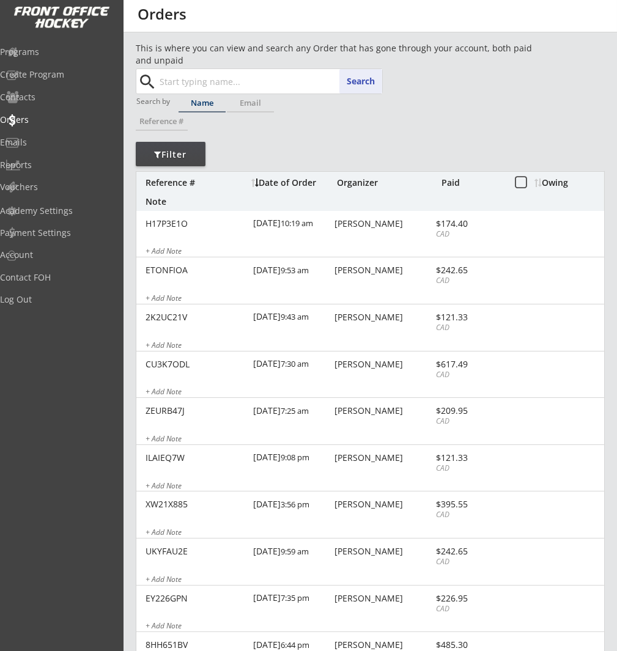
click at [232, 79] on input "text" at bounding box center [269, 81] width 225 height 24
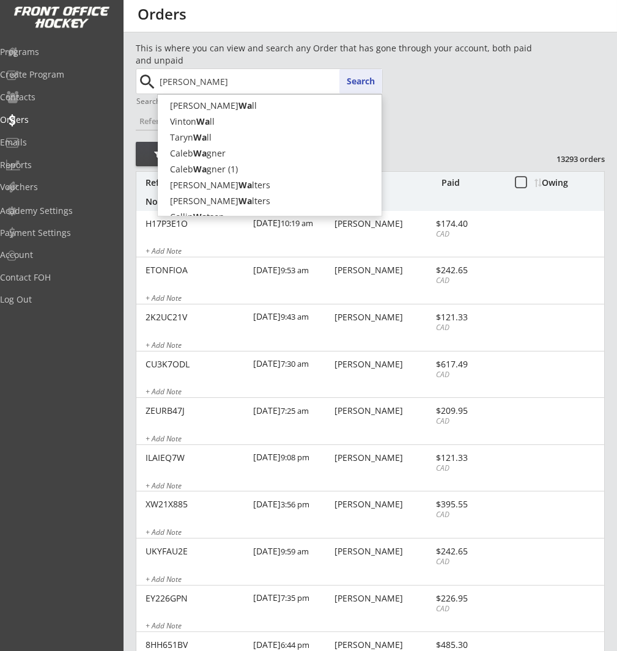
type input "[PERSON_NAME]"
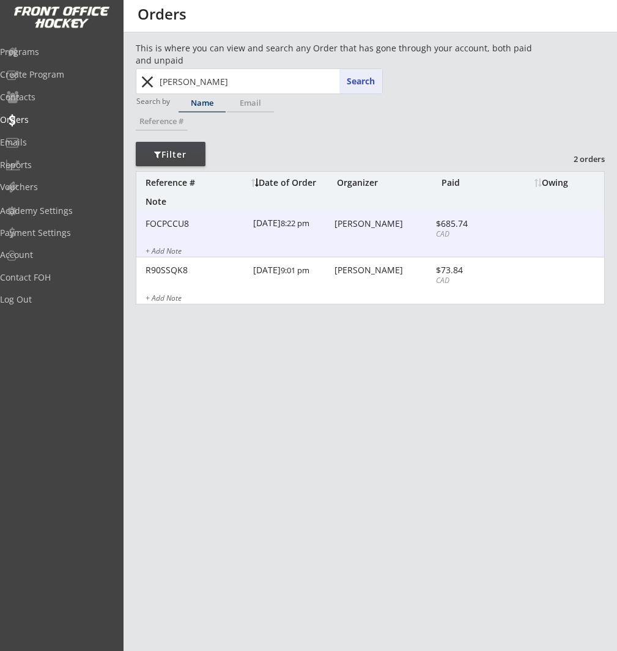
click at [428, 238] on div "FOCPCCU8 10/04/25 8:22 pm Mark Watters $685.74 CAD + Add Note" at bounding box center [370, 234] width 468 height 47
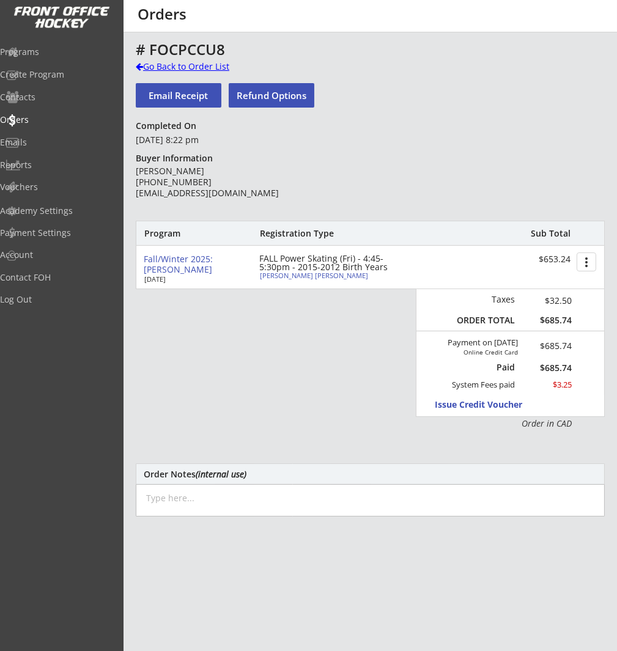
click at [203, 61] on div "Go Back to Order List" at bounding box center [199, 67] width 126 height 12
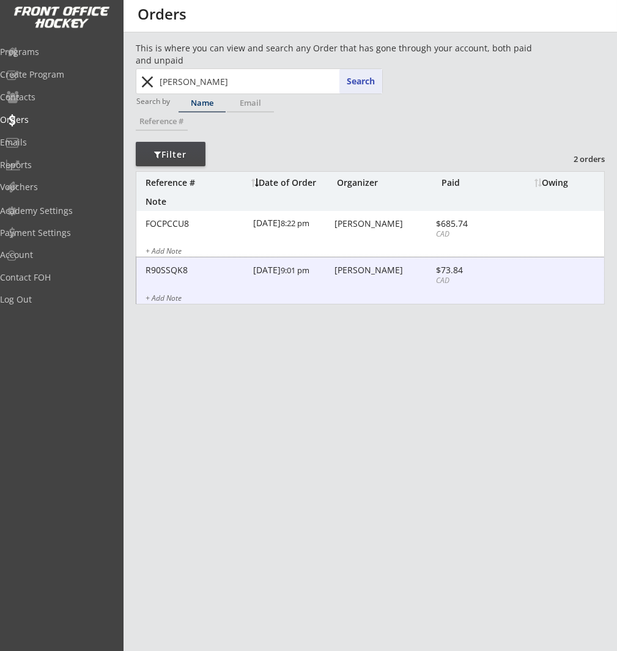
click at [396, 273] on div "Mark Watters" at bounding box center [383, 270] width 98 height 9
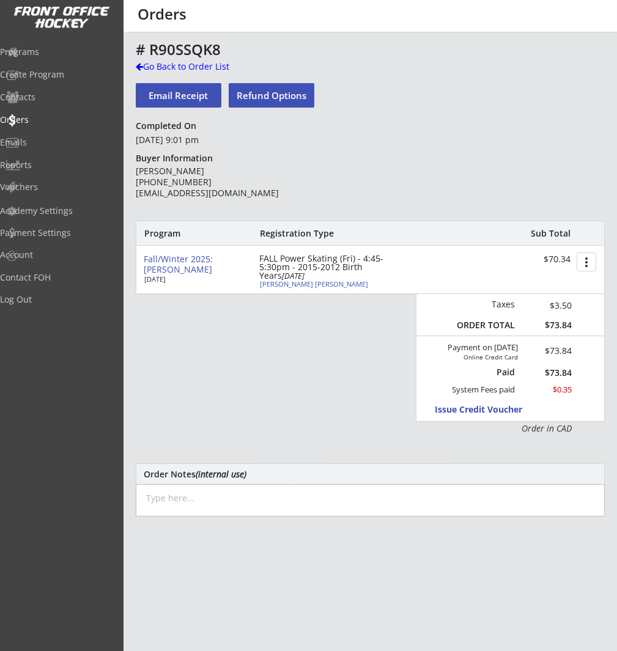
click at [270, 100] on button "Refund Options" at bounding box center [272, 95] width 86 height 24
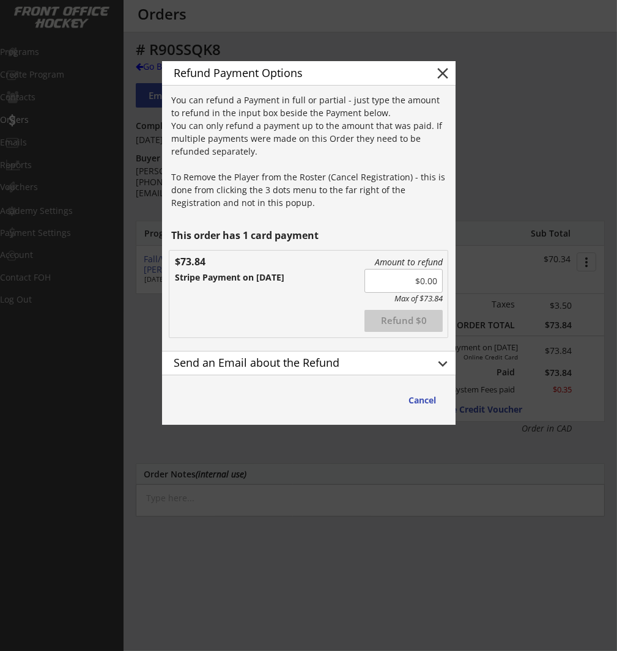
drag, startPoint x: 474, startPoint y: 282, endPoint x: 492, endPoint y: 280, distance: 18.4
click at [483, 282] on body "This is where you can view and search any Order that has gone through your acco…" at bounding box center [308, 325] width 617 height 651
drag, startPoint x: 300, startPoint y: 297, endPoint x: 351, endPoint y: 307, distance: 51.7
click at [301, 298] on div "Amount to refund Max of $73.84 Refunded Refund $73.84 $73.84 Stripe Payment on …" at bounding box center [308, 294] width 279 height 87
click at [381, 318] on button "Refund $73.84" at bounding box center [403, 321] width 78 height 22
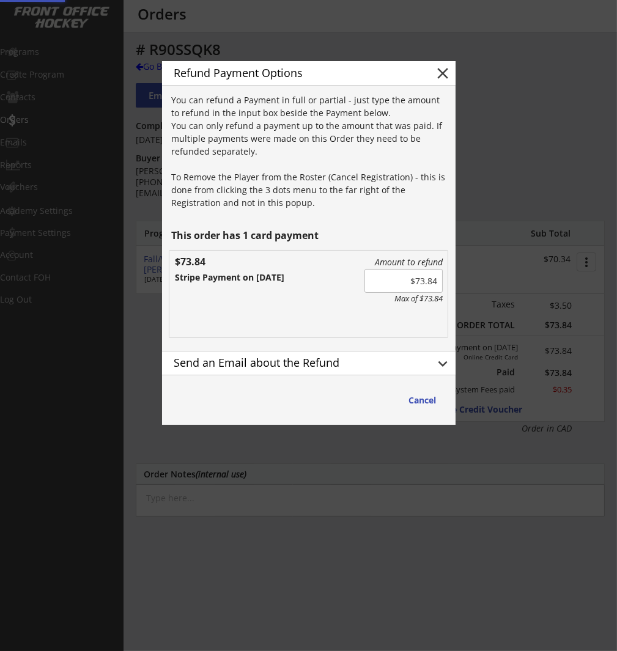
type input "$0.00"
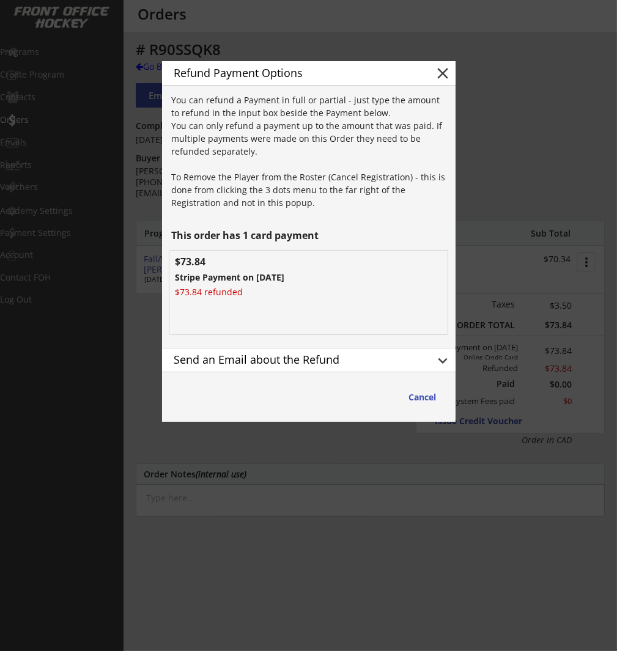
drag, startPoint x: 448, startPoint y: 362, endPoint x: 442, endPoint y: 368, distance: 8.6
click at [448, 362] on button "keyboard_arrow_down" at bounding box center [443, 360] width 18 height 18
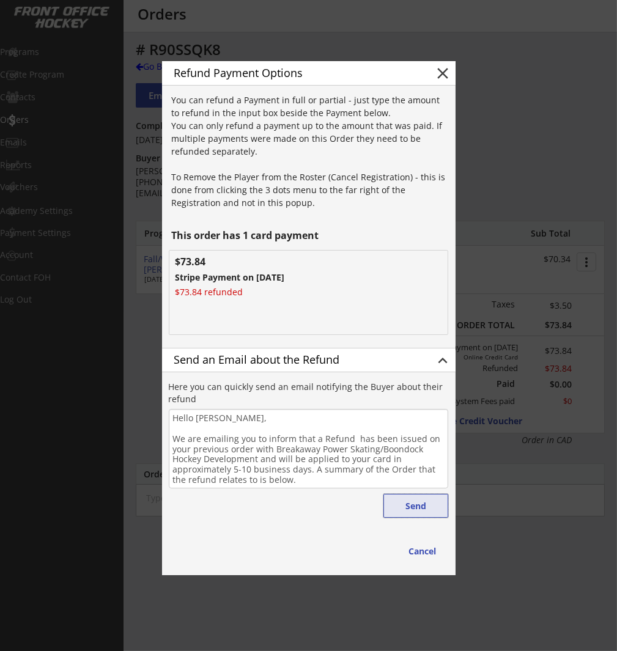
click at [425, 507] on button "Send" at bounding box center [415, 506] width 65 height 24
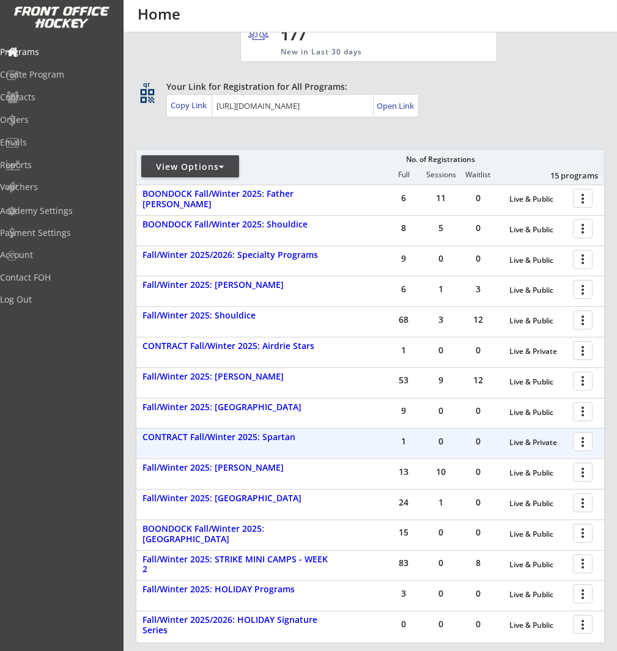
scroll to position [152, 0]
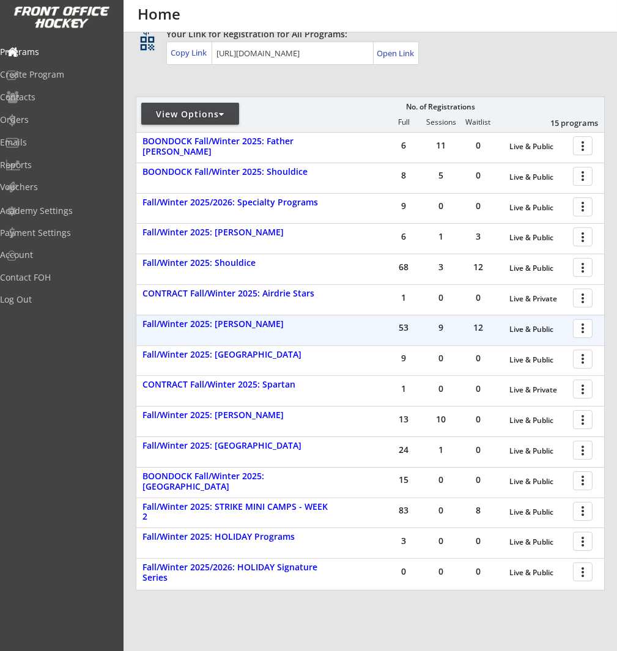
click at [579, 328] on div at bounding box center [584, 327] width 21 height 21
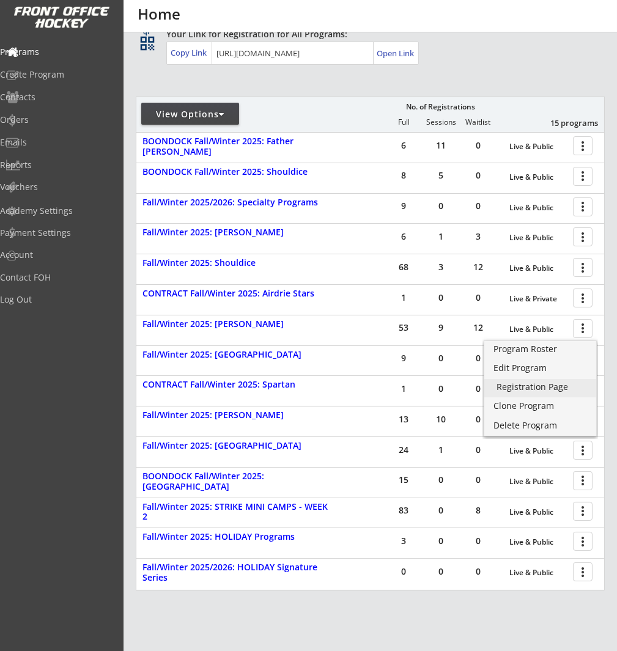
click at [549, 384] on div "Registration Page" at bounding box center [539, 387] width 87 height 9
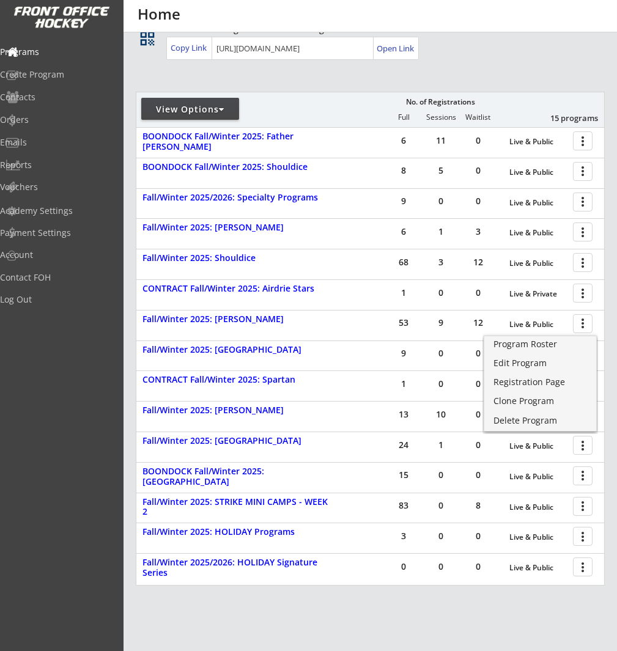
scroll to position [156, 0]
click at [567, 345] on div "Program Roster" at bounding box center [539, 344] width 87 height 9
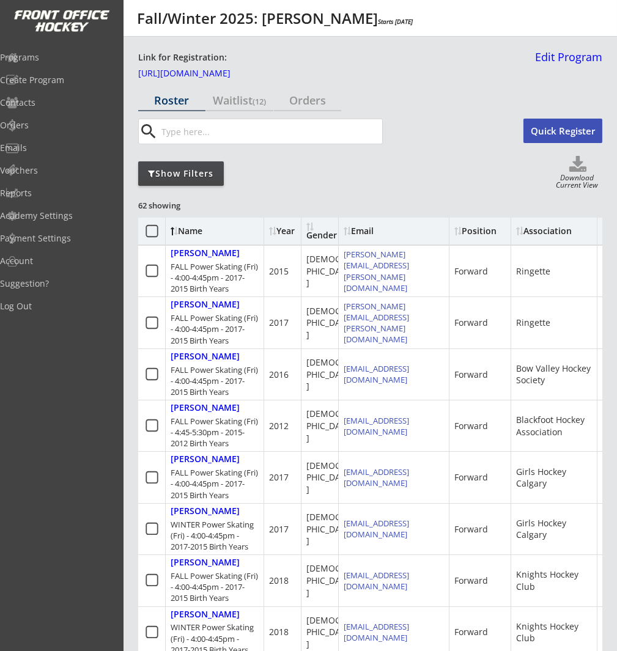
click at [166, 174] on div "Show Filters" at bounding box center [181, 173] width 86 height 12
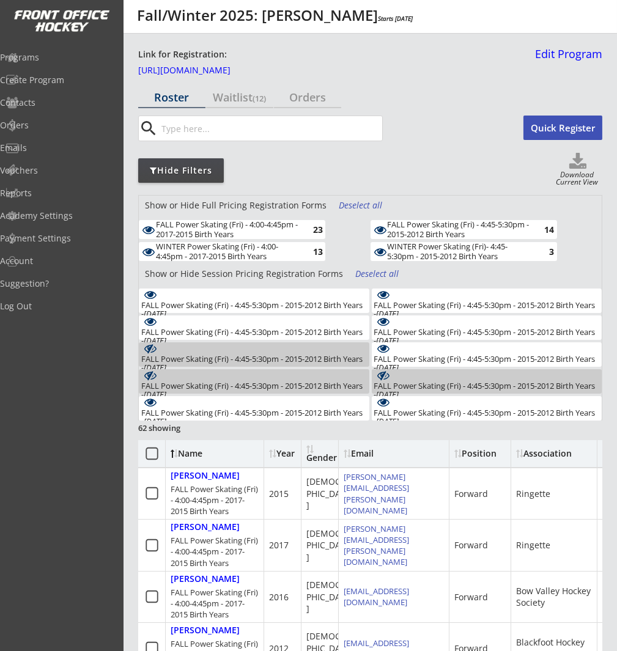
scroll to position [7, 0]
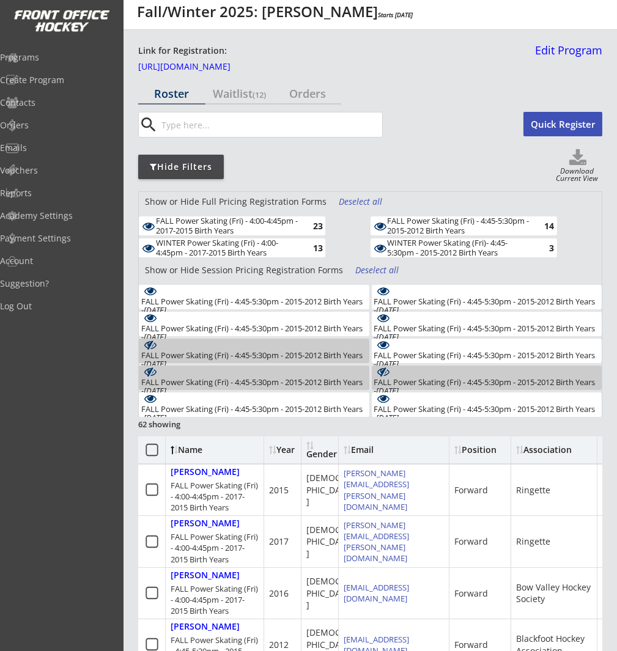
click at [372, 267] on div "Deselect all" at bounding box center [377, 270] width 45 height 12
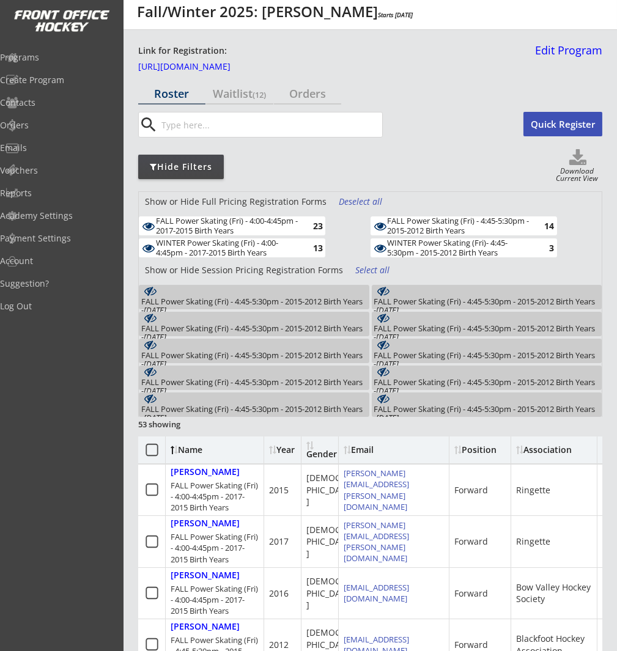
click at [480, 297] on div "FALL Power Skating (Fri) - 4:45-5:30pm - 2015-2012 Birth Years - [DEMOGRAPHIC_D…" at bounding box center [487, 306] width 226 height 18
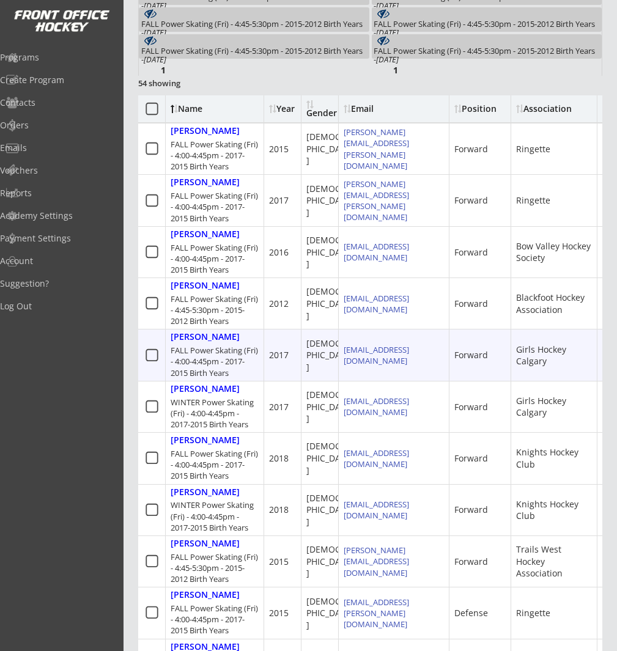
scroll to position [38, 0]
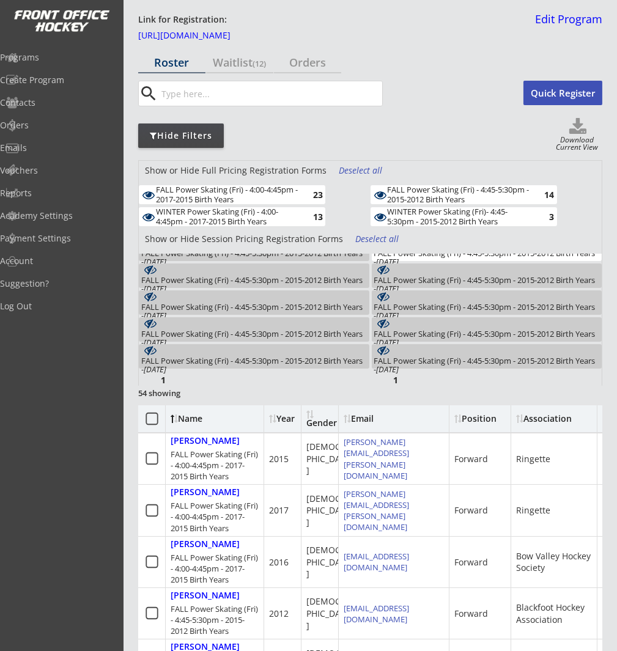
click at [353, 167] on div "Deselect all" at bounding box center [361, 170] width 45 height 12
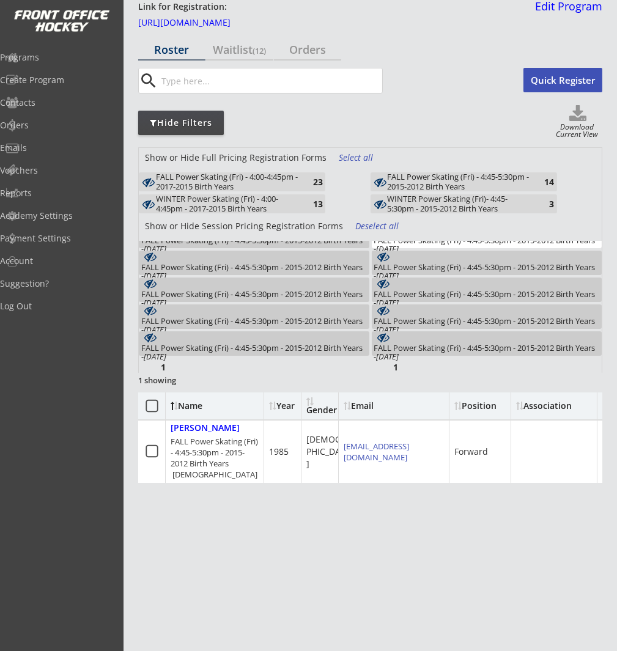
scroll to position [0, 0]
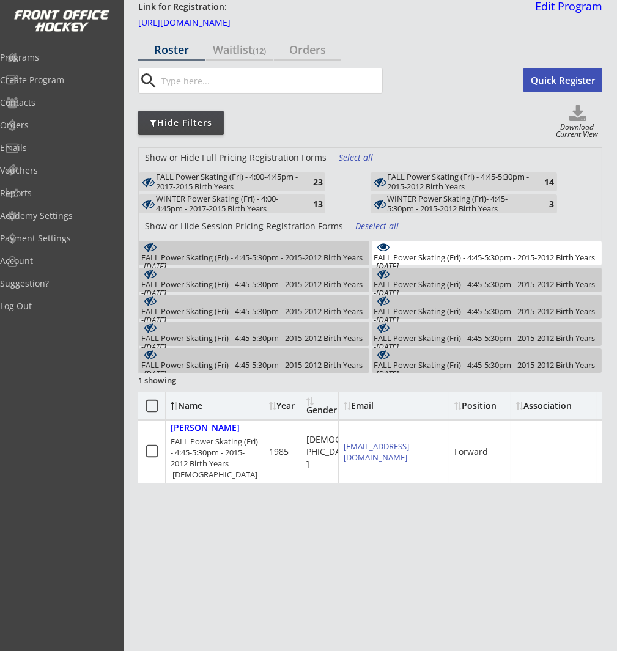
click at [314, 255] on div "FALL Power Skating (Fri) - 4:45-5:30pm - 2015-2012 Birth Years - [DEMOGRAPHIC_D…" at bounding box center [254, 262] width 226 height 18
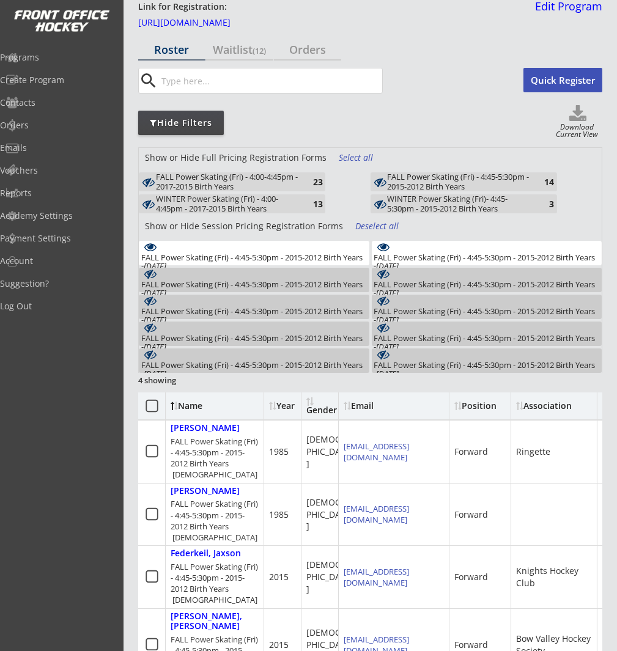
click at [436, 254] on div "FALL Power Skating (Fri) - 4:45-5:30pm - 2015-2012 Birth Years - [DEMOGRAPHIC_D…" at bounding box center [487, 262] width 226 height 18
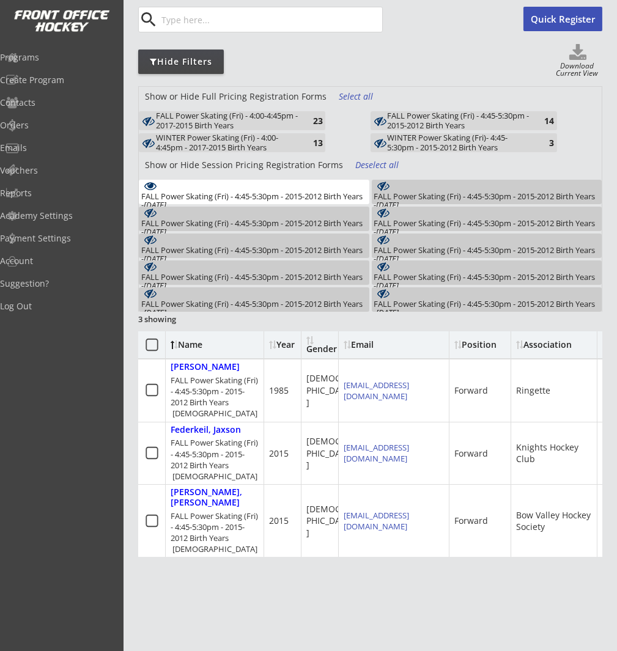
scroll to position [113, 0]
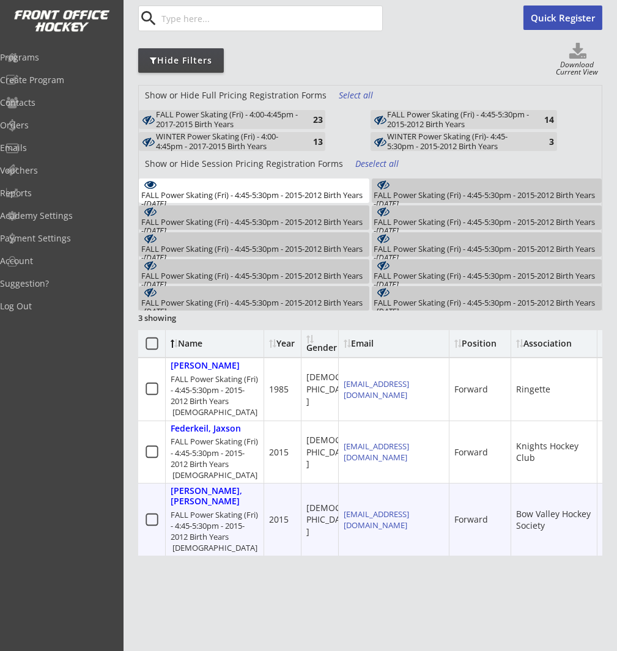
click at [156, 512] on icon at bounding box center [151, 519] width 15 height 15
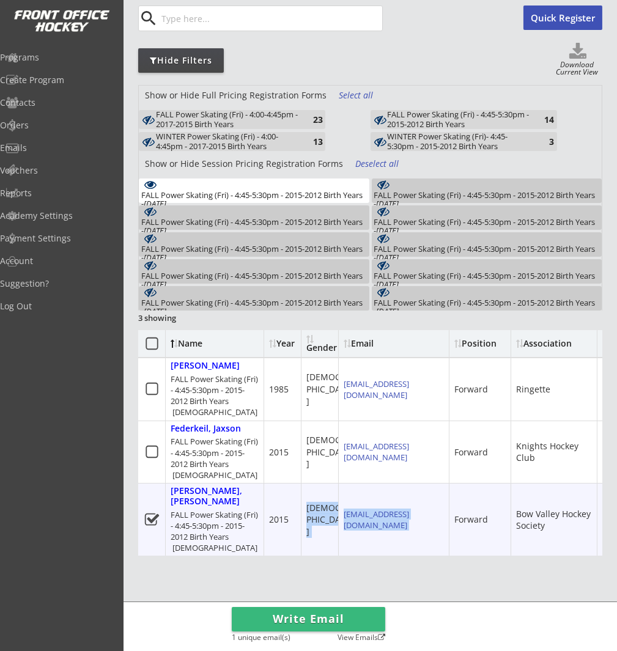
drag, startPoint x: 372, startPoint y: 524, endPoint x: 333, endPoint y: 507, distance: 41.9
click at [333, 507] on div "[PERSON_NAME], [PERSON_NAME] FALL Power Skating (Fri) - 4:45-5:30pm - 2015-2012…" at bounding box center [480, 519] width 685 height 73
click at [432, 530] on div "[EMAIL_ADDRESS][DOMAIN_NAME]" at bounding box center [394, 519] width 111 height 72
drag, startPoint x: 366, startPoint y: 517, endPoint x: 343, endPoint y: 507, distance: 25.4
click at [343, 508] on div "[EMAIL_ADDRESS][DOMAIN_NAME]" at bounding box center [393, 519] width 100 height 22
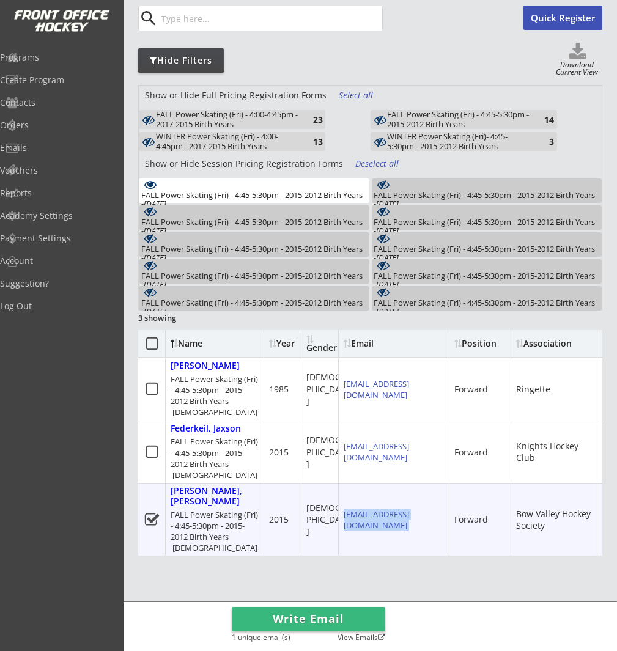
copy div "[EMAIL_ADDRESS][DOMAIN_NAME]"
